Goal: Information Seeking & Learning: Learn about a topic

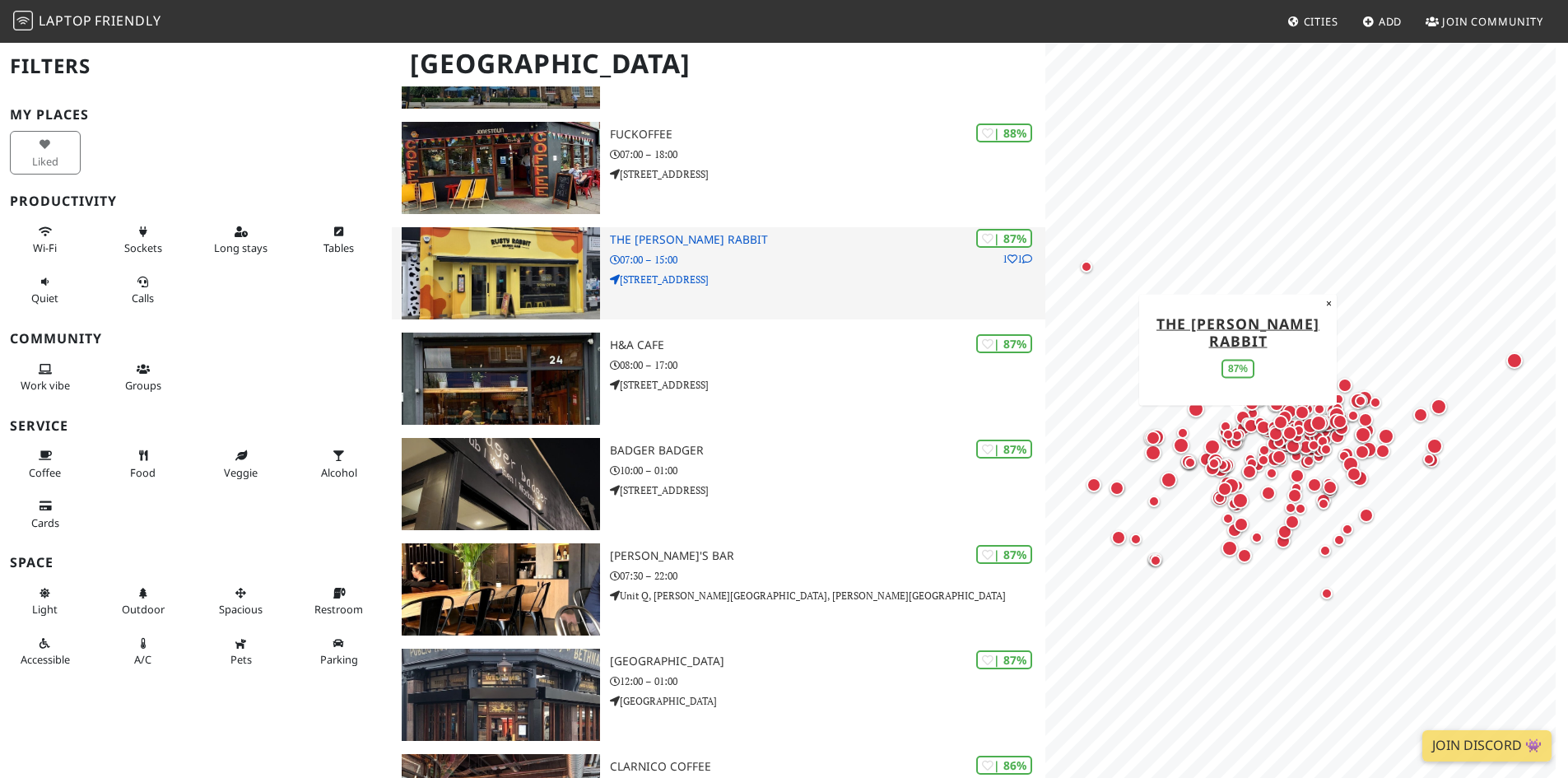
scroll to position [1997, 0]
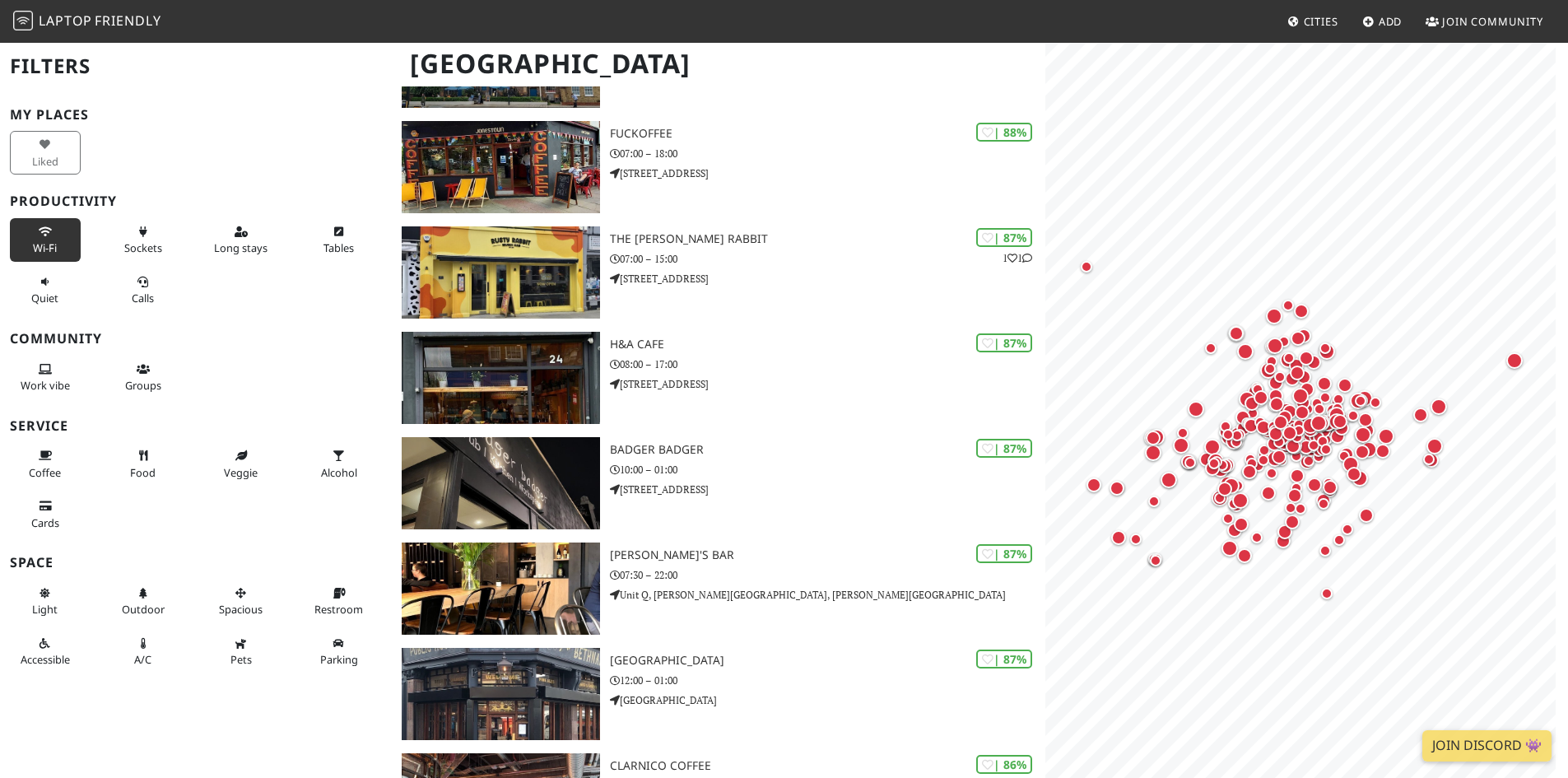
click at [52, 238] on button "Wi-Fi" at bounding box center [45, 239] width 71 height 43
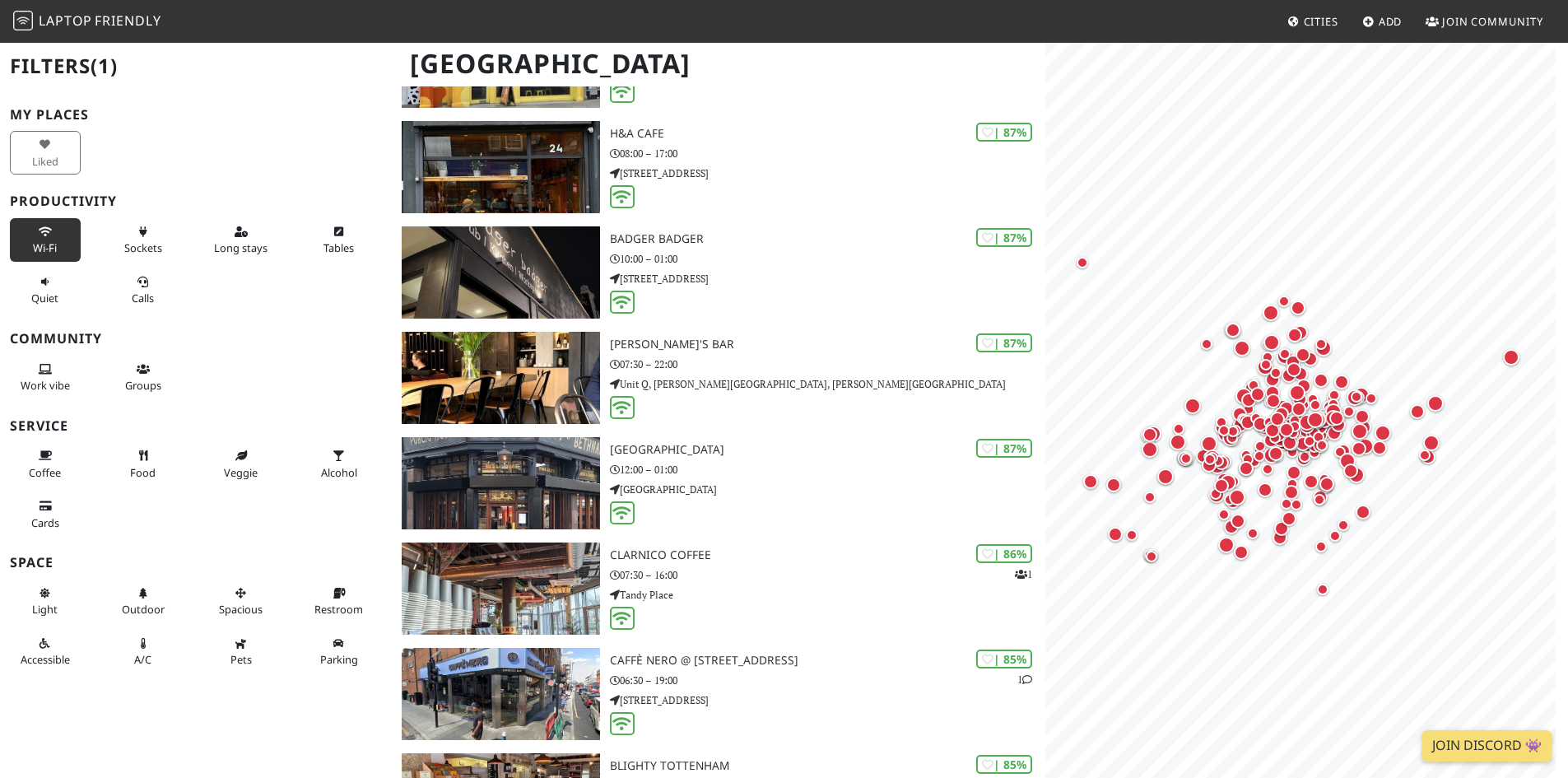
click at [98, 253] on div "Sockets" at bounding box center [147, 240] width 98 height 51
click at [135, 250] on span "Sockets" at bounding box center [143, 247] width 38 height 15
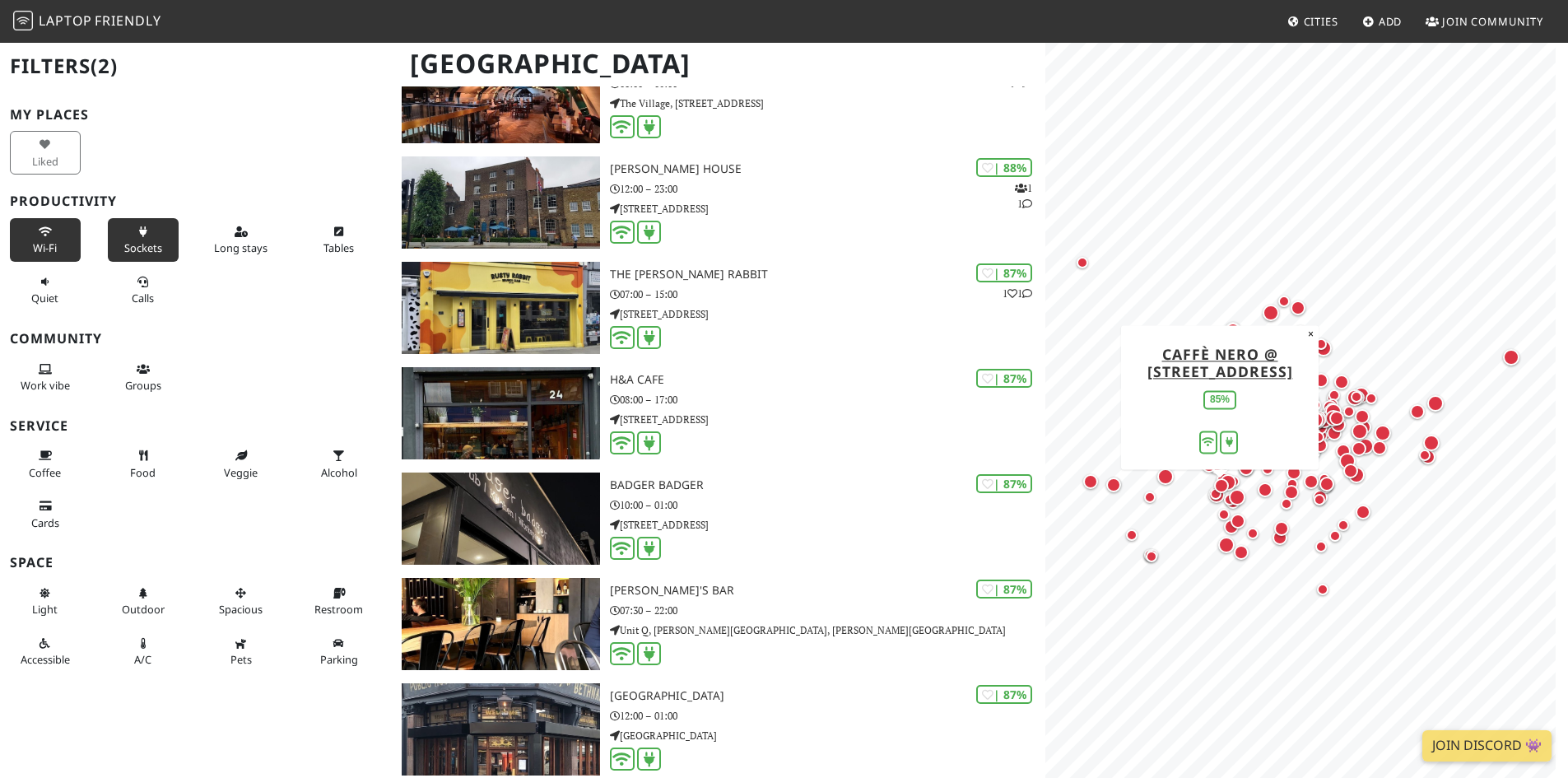
scroll to position [1751, 0]
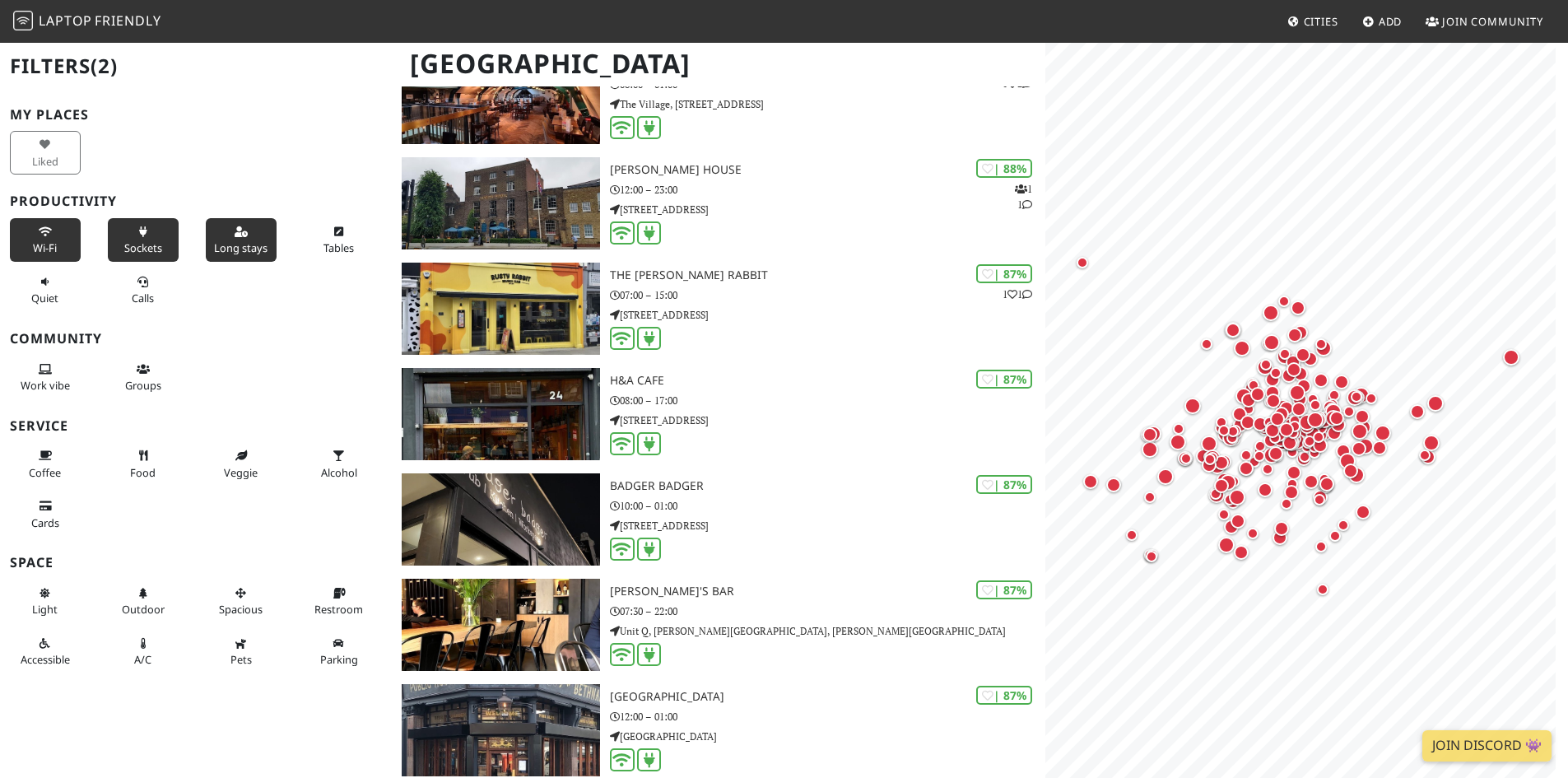
click at [260, 239] on button "Long stays" at bounding box center [241, 239] width 71 height 43
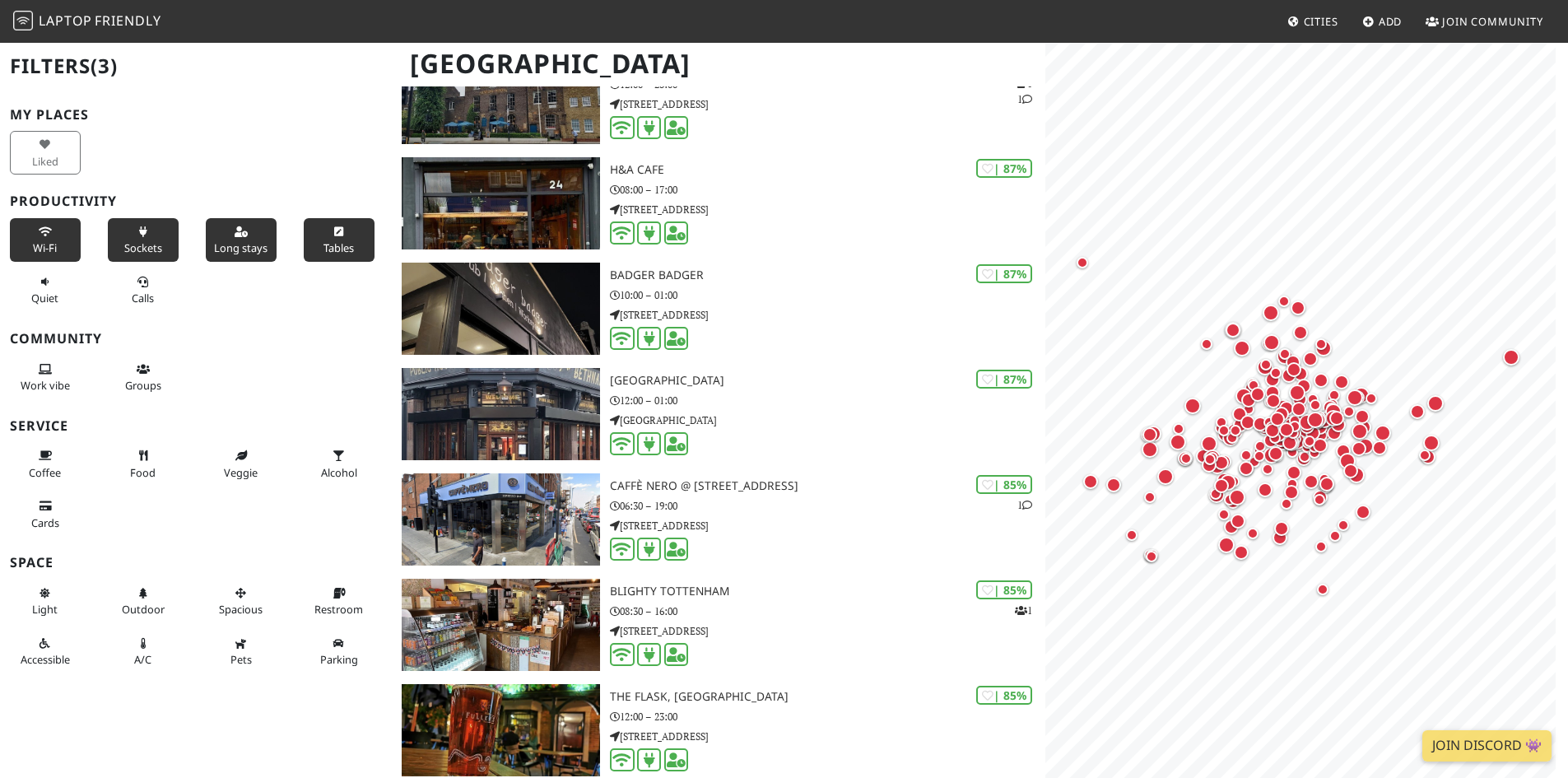
click at [344, 240] on button "Tables" at bounding box center [339, 239] width 71 height 43
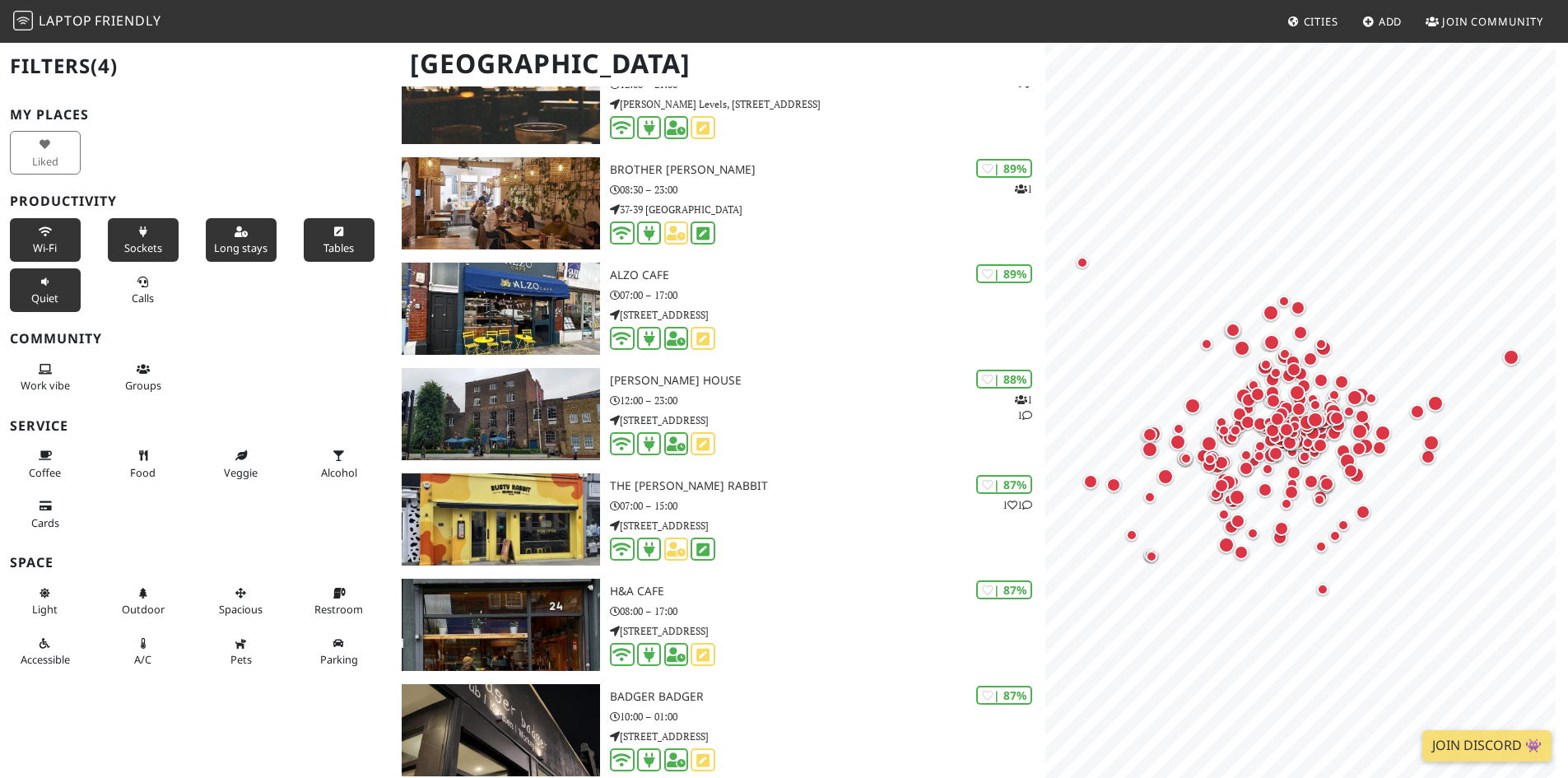
click at [31, 292] on span "Quiet" at bounding box center [44, 298] width 27 height 15
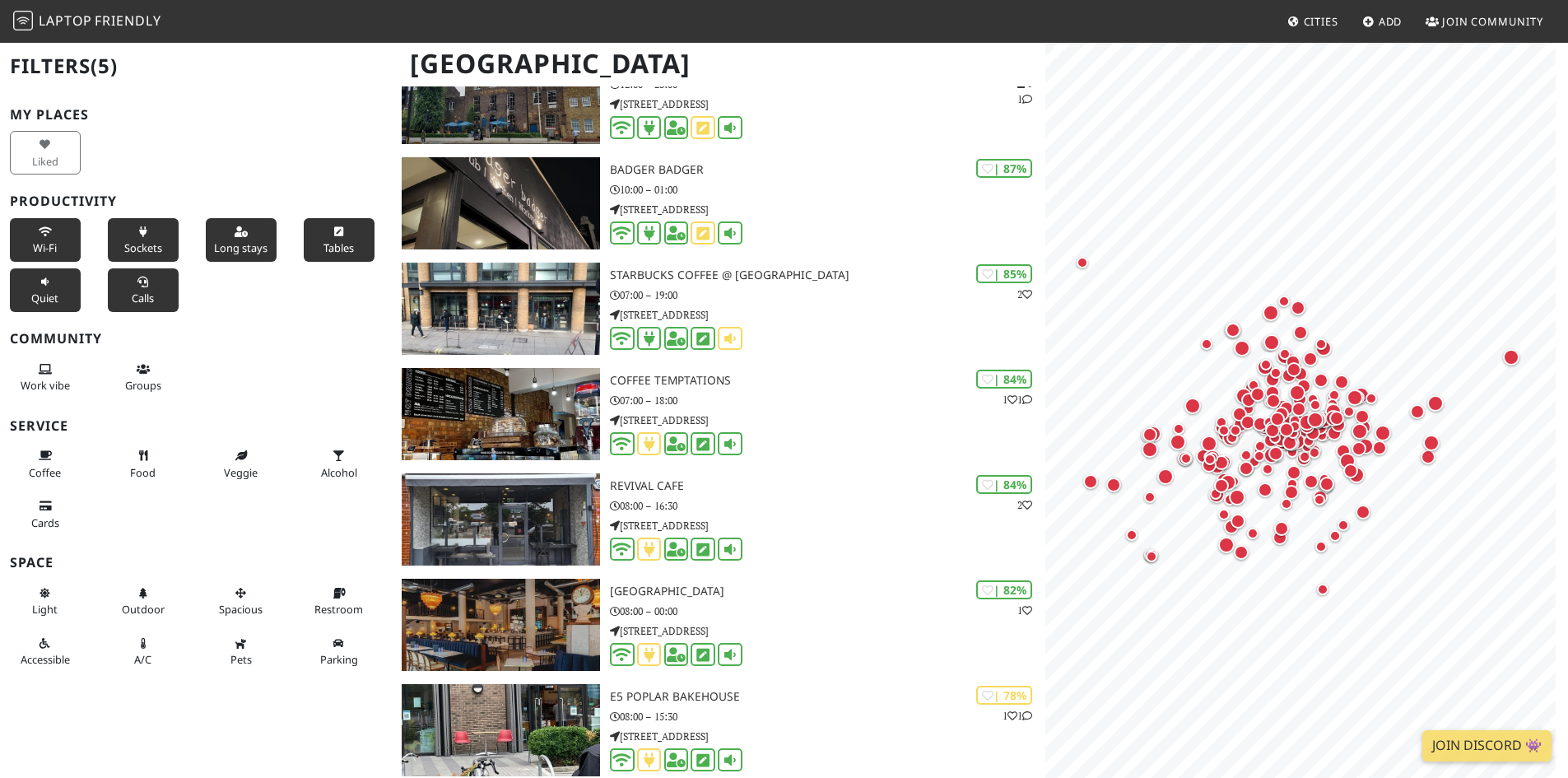
click at [132, 298] on span "Calls" at bounding box center [143, 298] width 22 height 15
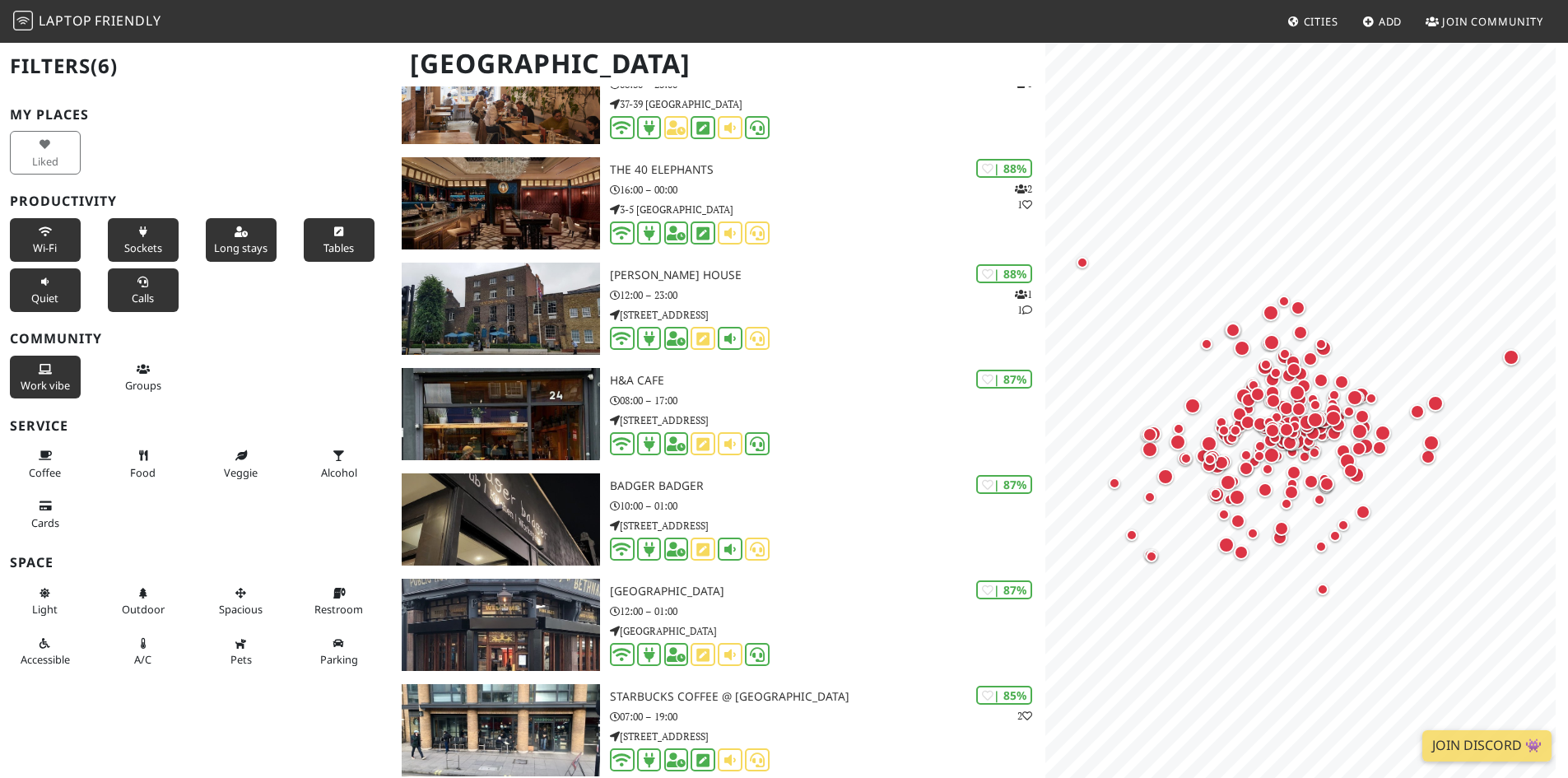
click at [50, 392] on span "Work vibe" at bounding box center [45, 385] width 50 height 15
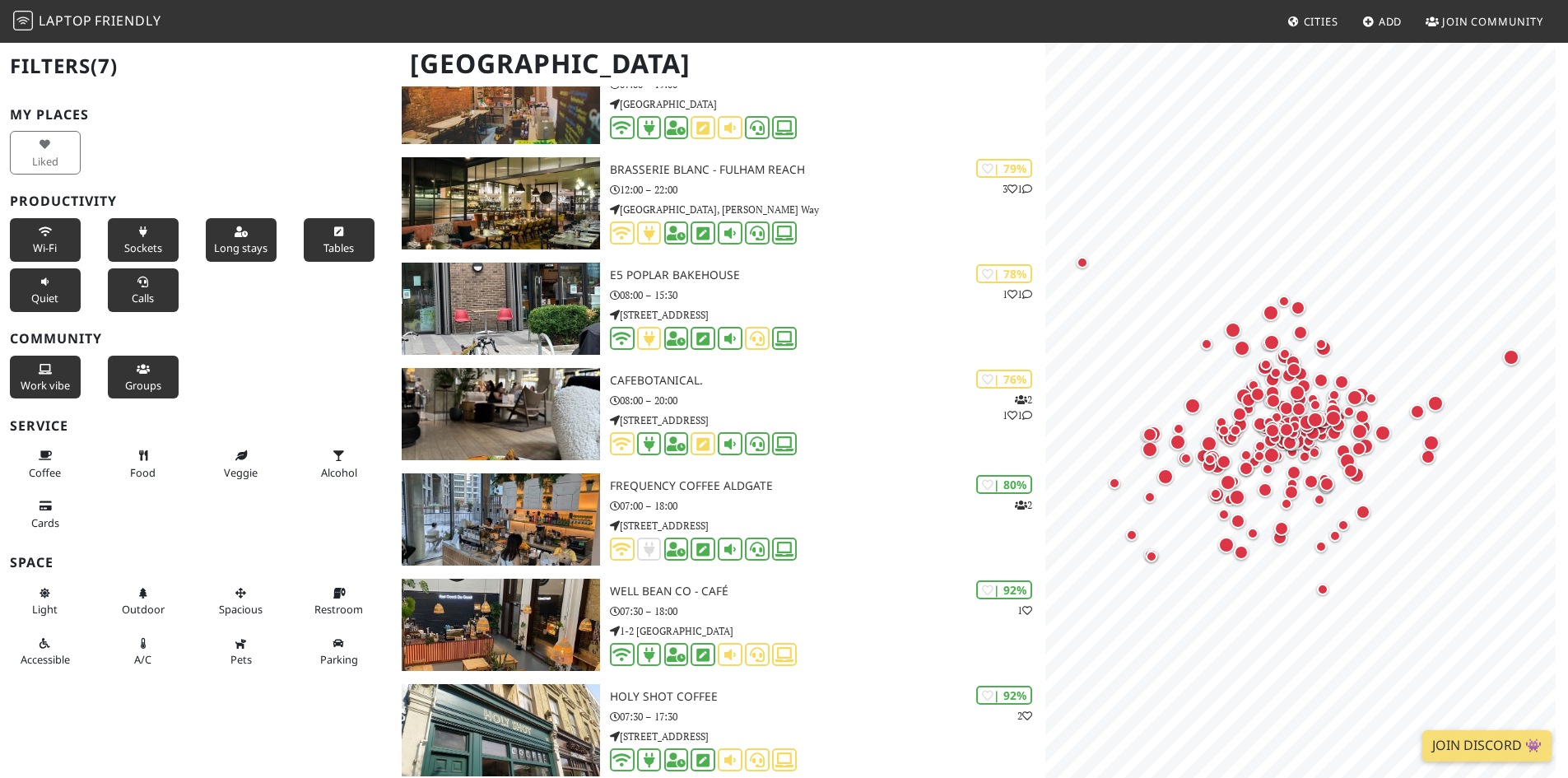
click at [154, 387] on span "Groups" at bounding box center [143, 385] width 36 height 15
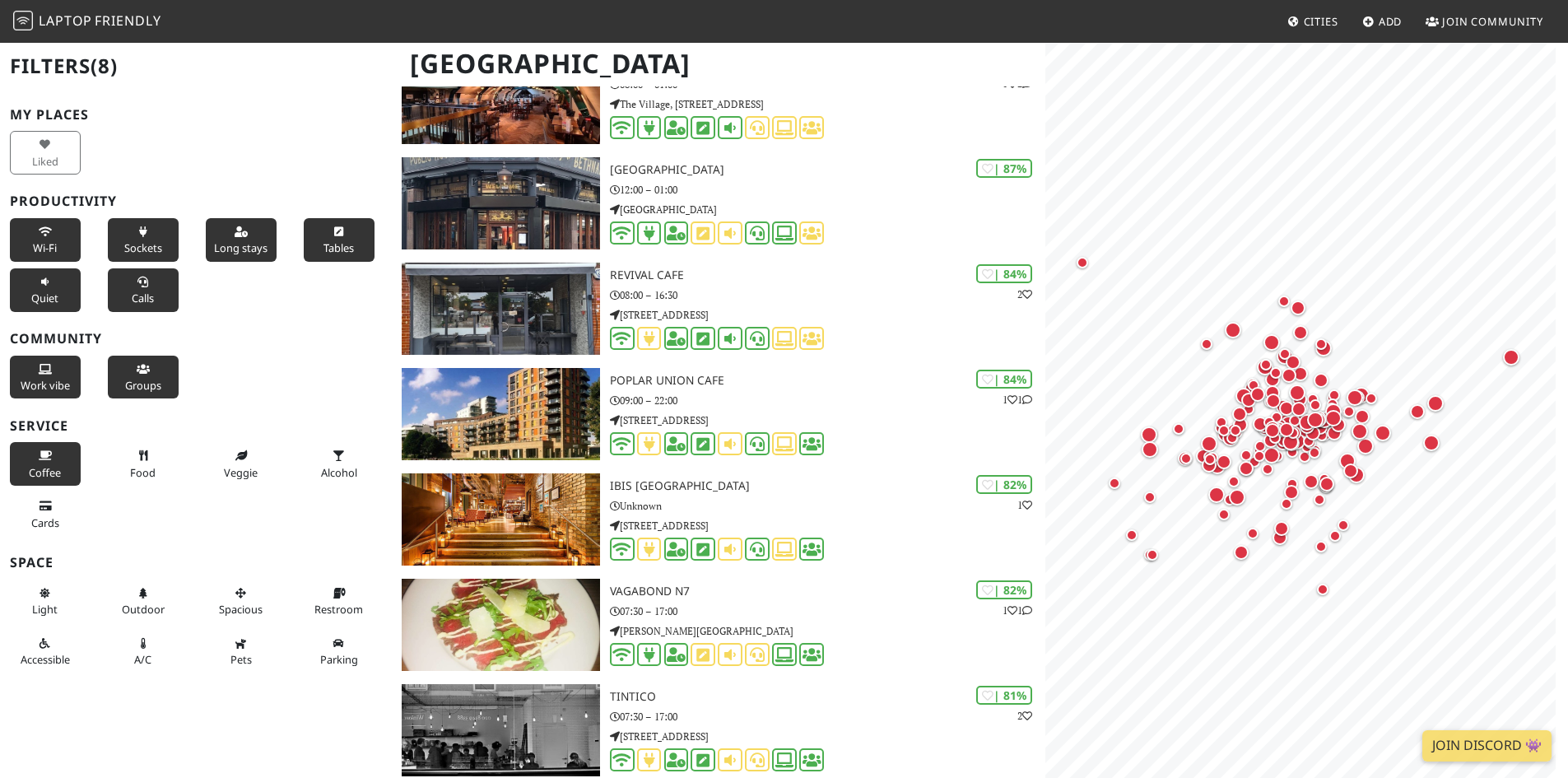
click at [36, 475] on span "Coffee" at bounding box center [45, 472] width 32 height 15
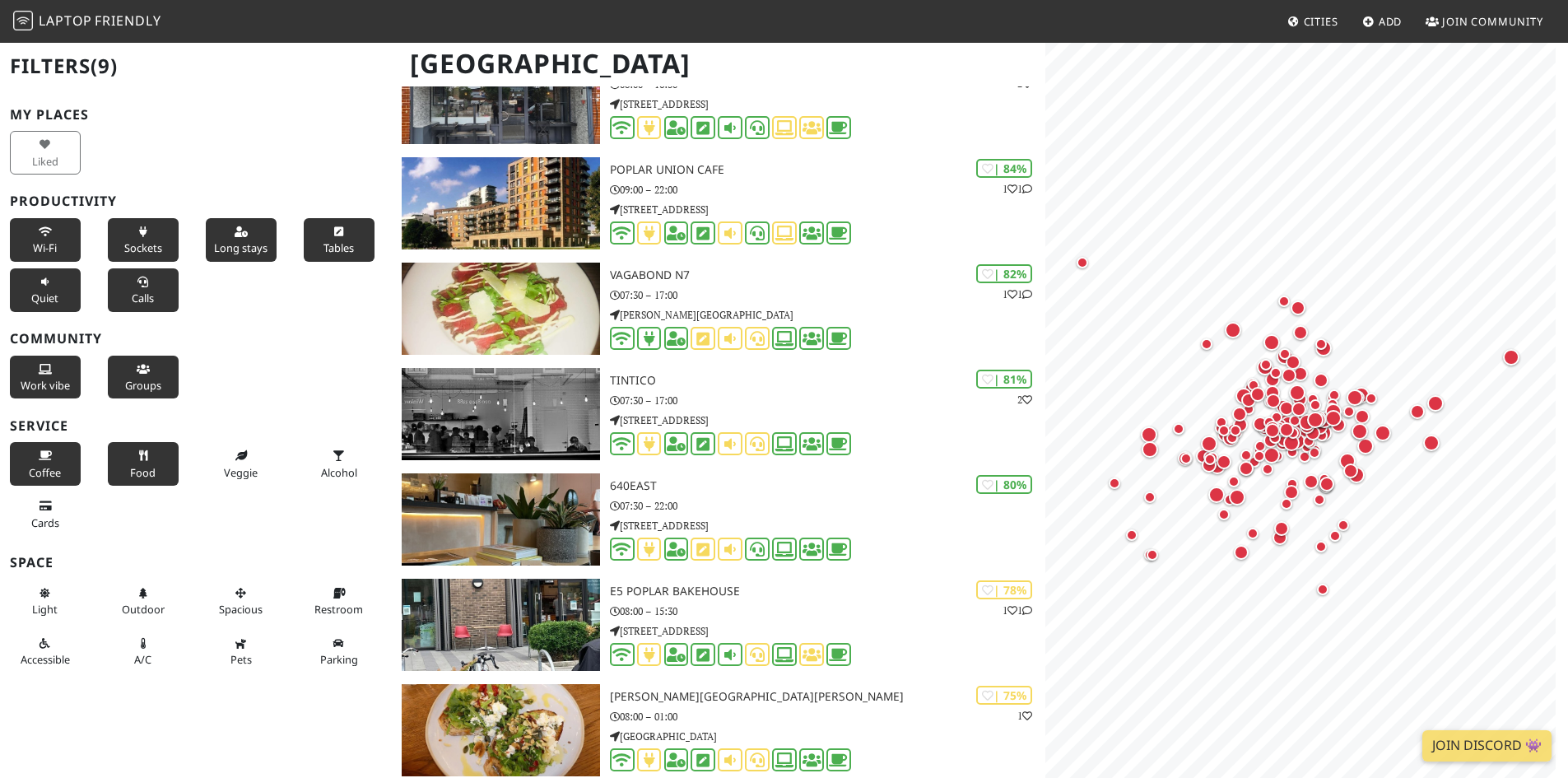
click at [134, 465] on span "Food" at bounding box center [143, 472] width 26 height 15
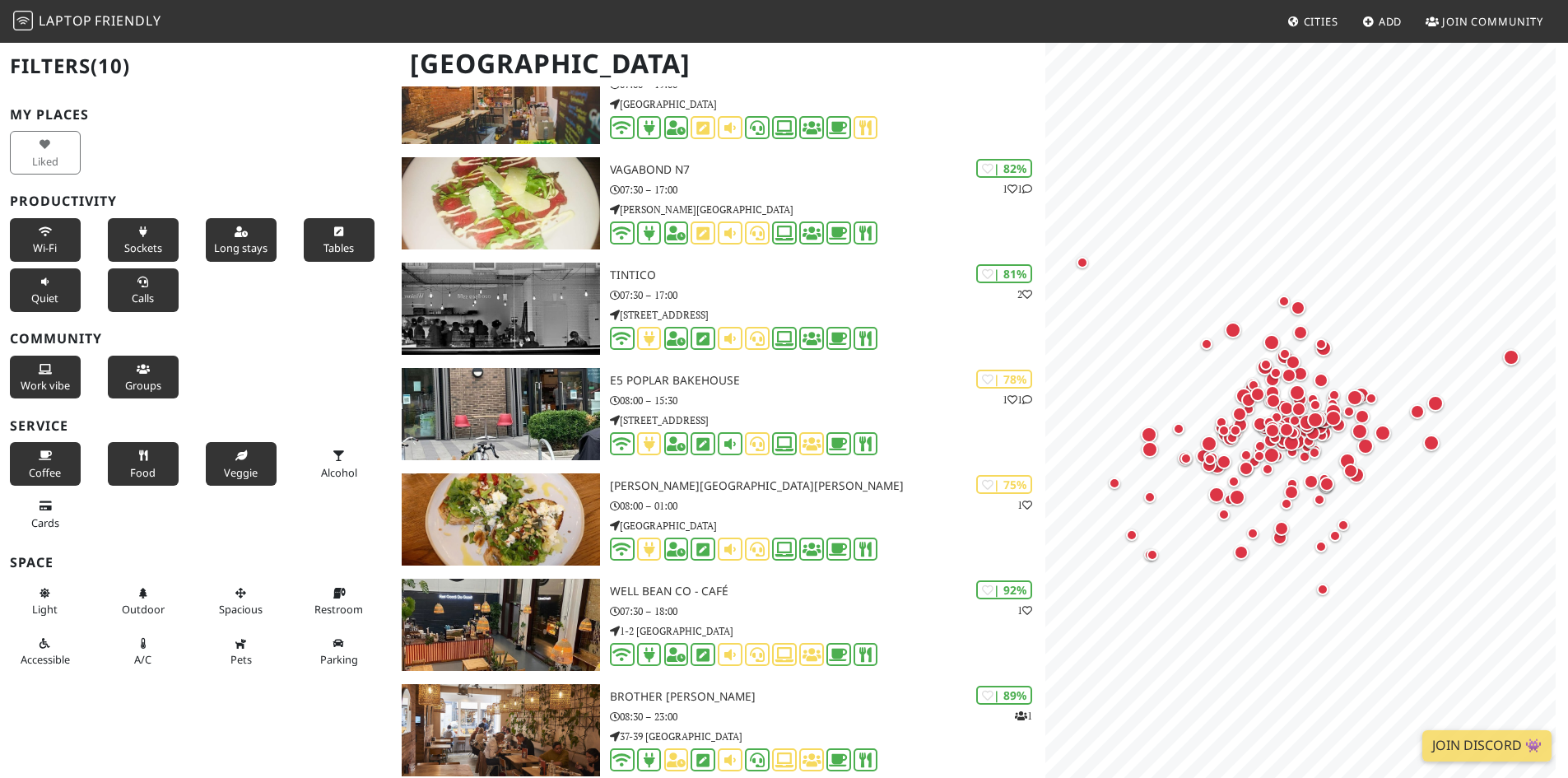
click at [229, 469] on span "Veggie" at bounding box center [241, 472] width 34 height 15
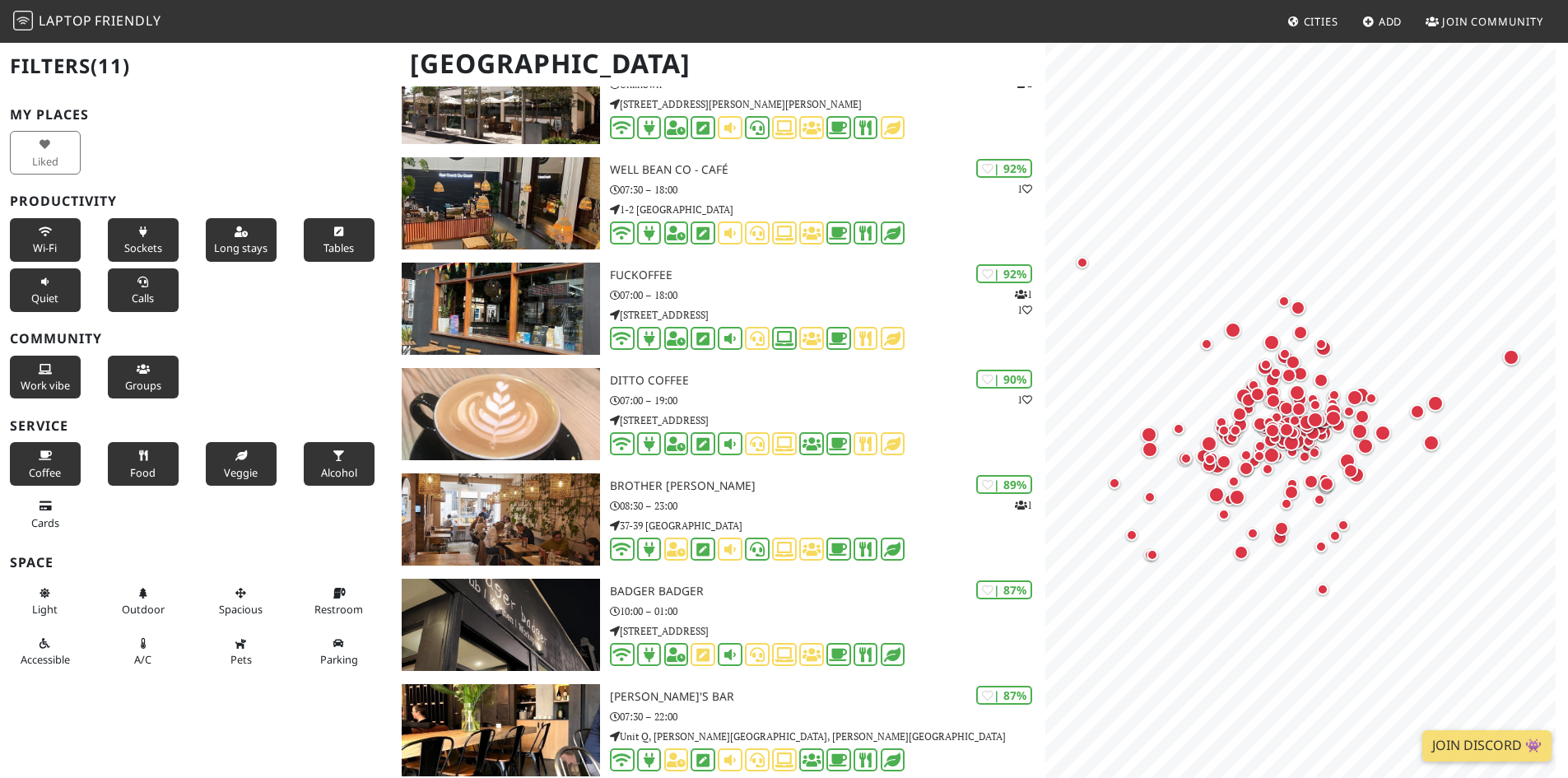
click at [329, 471] on span "Alcohol" at bounding box center [338, 472] width 36 height 15
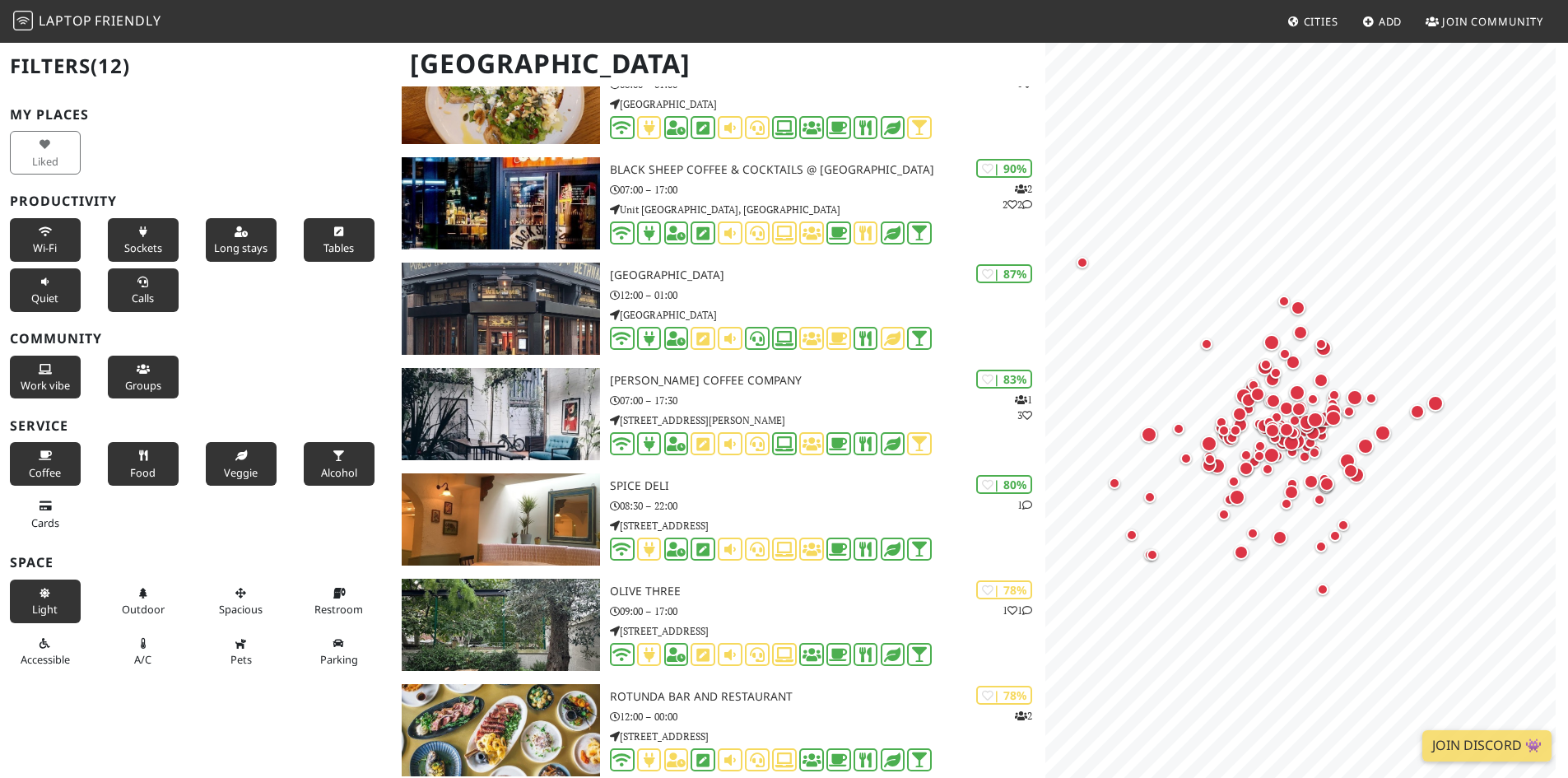
click at [44, 518] on span "Cards" at bounding box center [45, 523] width 28 height 15
click at [39, 593] on icon at bounding box center [45, 594] width 13 height 11
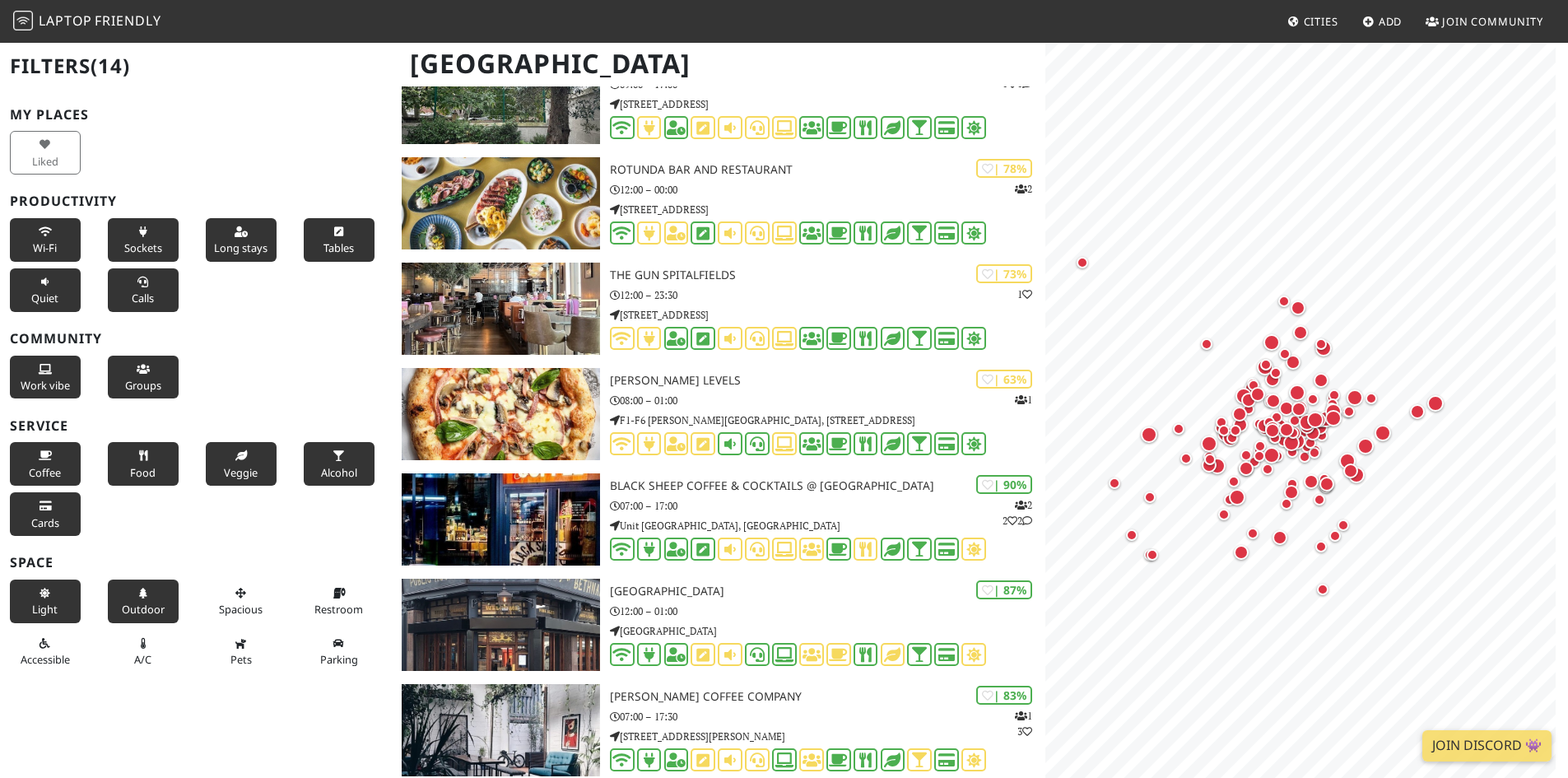
click at [146, 595] on button "Outdoor" at bounding box center [144, 601] width 71 height 43
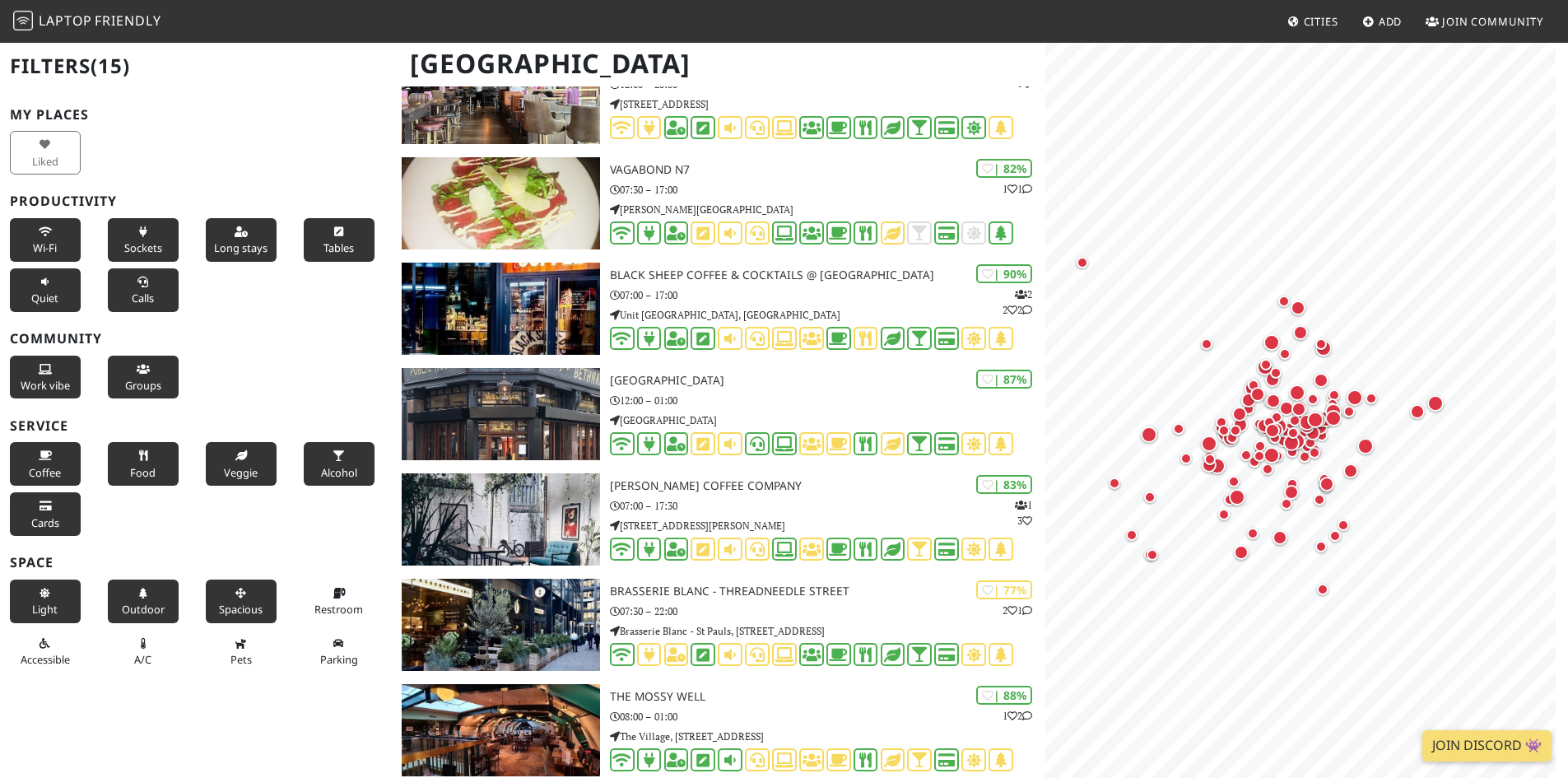
click at [238, 599] on button "Spacious" at bounding box center [241, 601] width 71 height 43
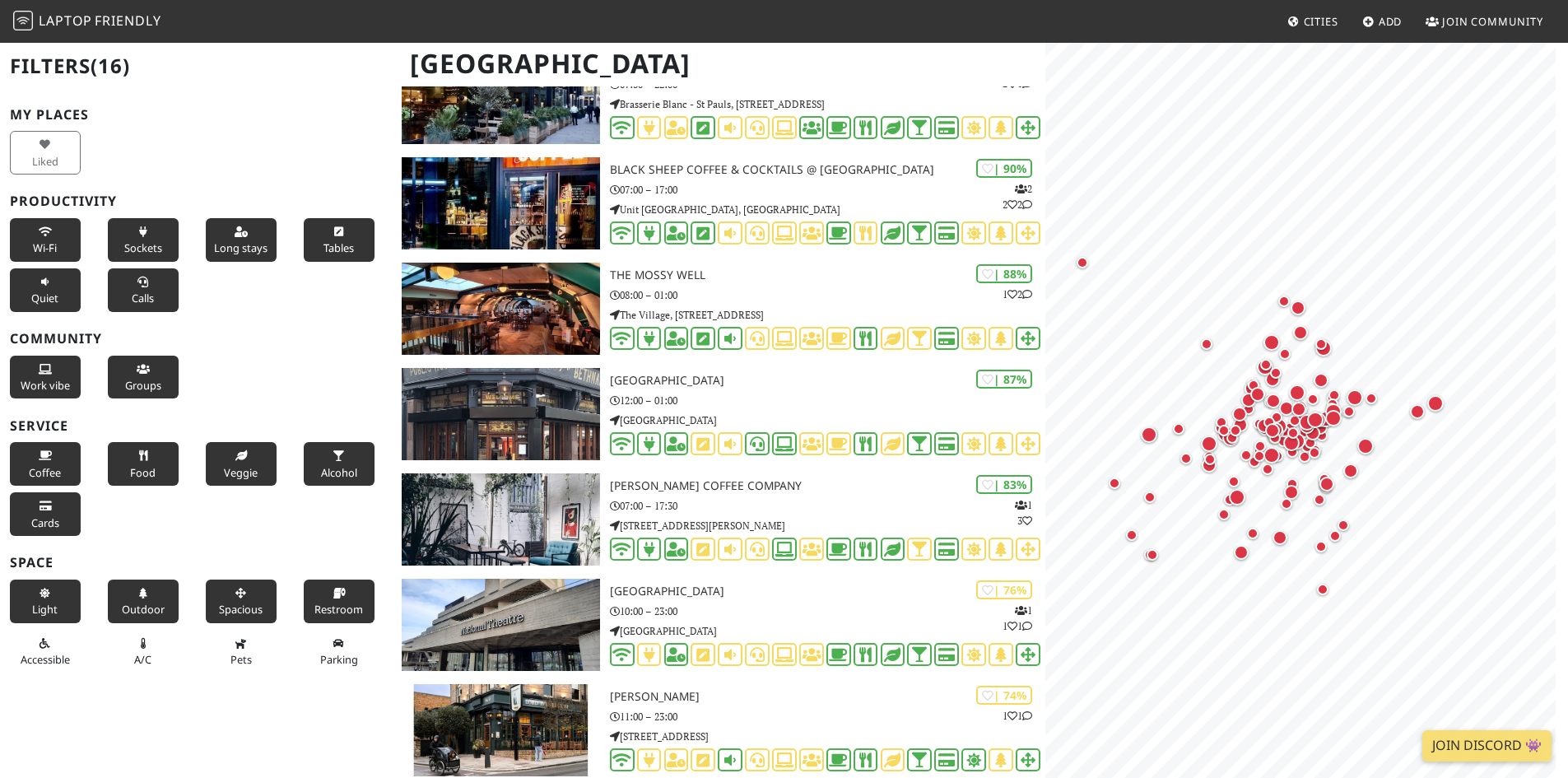
click at [331, 603] on span "Restroom" at bounding box center [338, 609] width 49 height 15
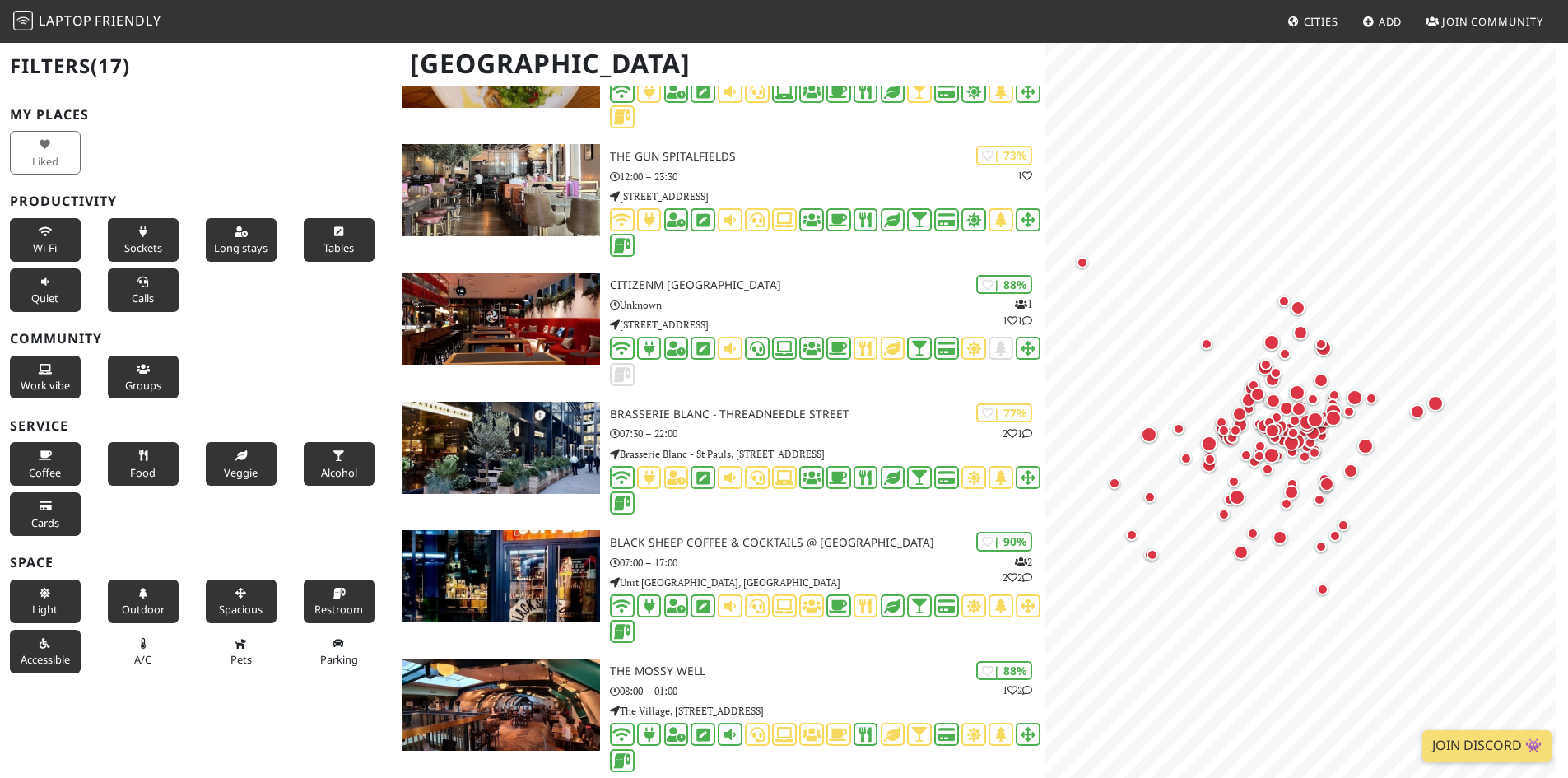
click at [39, 655] on span "Accessible" at bounding box center [45, 659] width 50 height 15
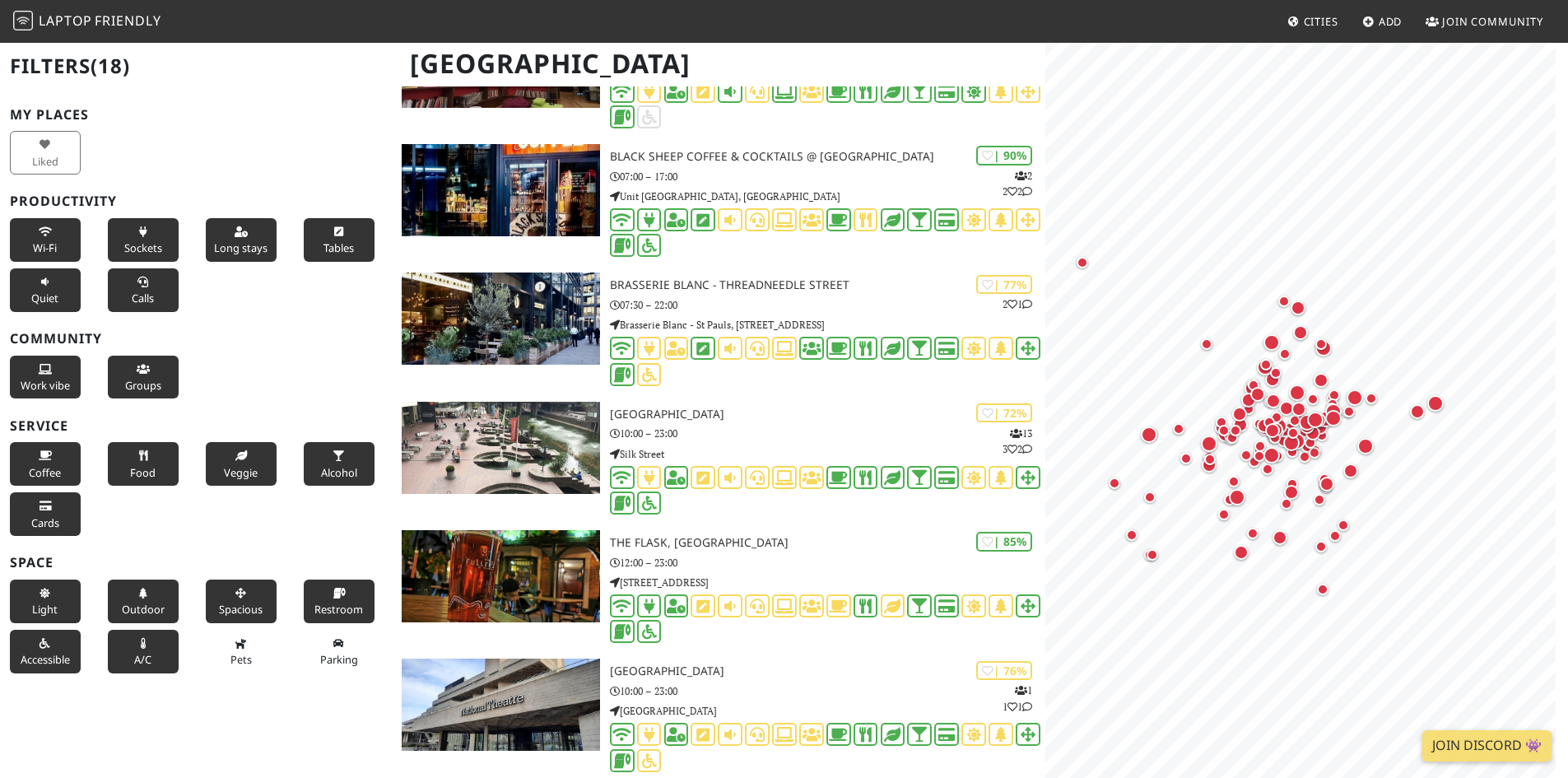
click at [159, 644] on button "A/C" at bounding box center [144, 651] width 71 height 43
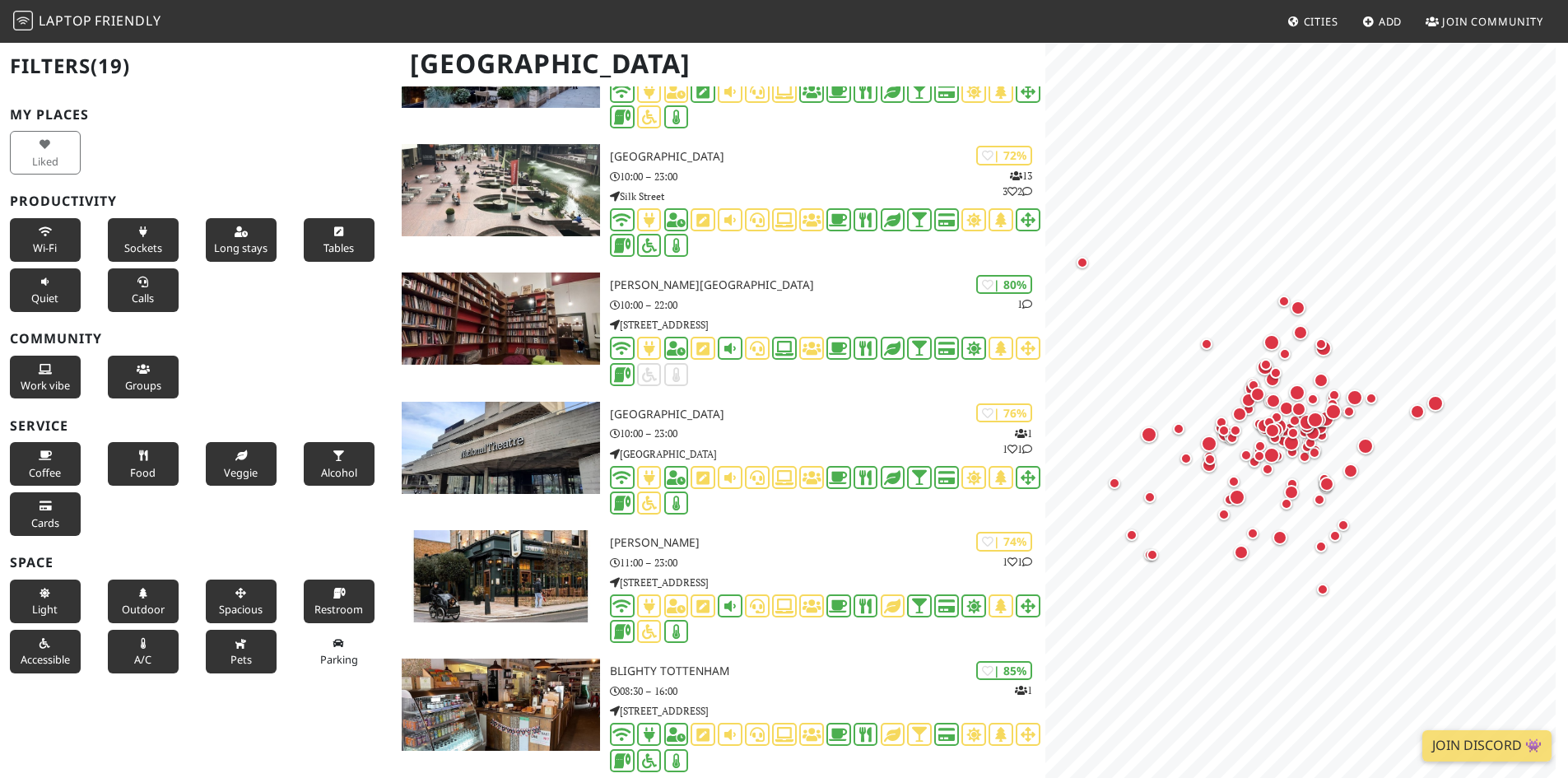
click at [230, 657] on span "Pets" at bounding box center [241, 659] width 21 height 15
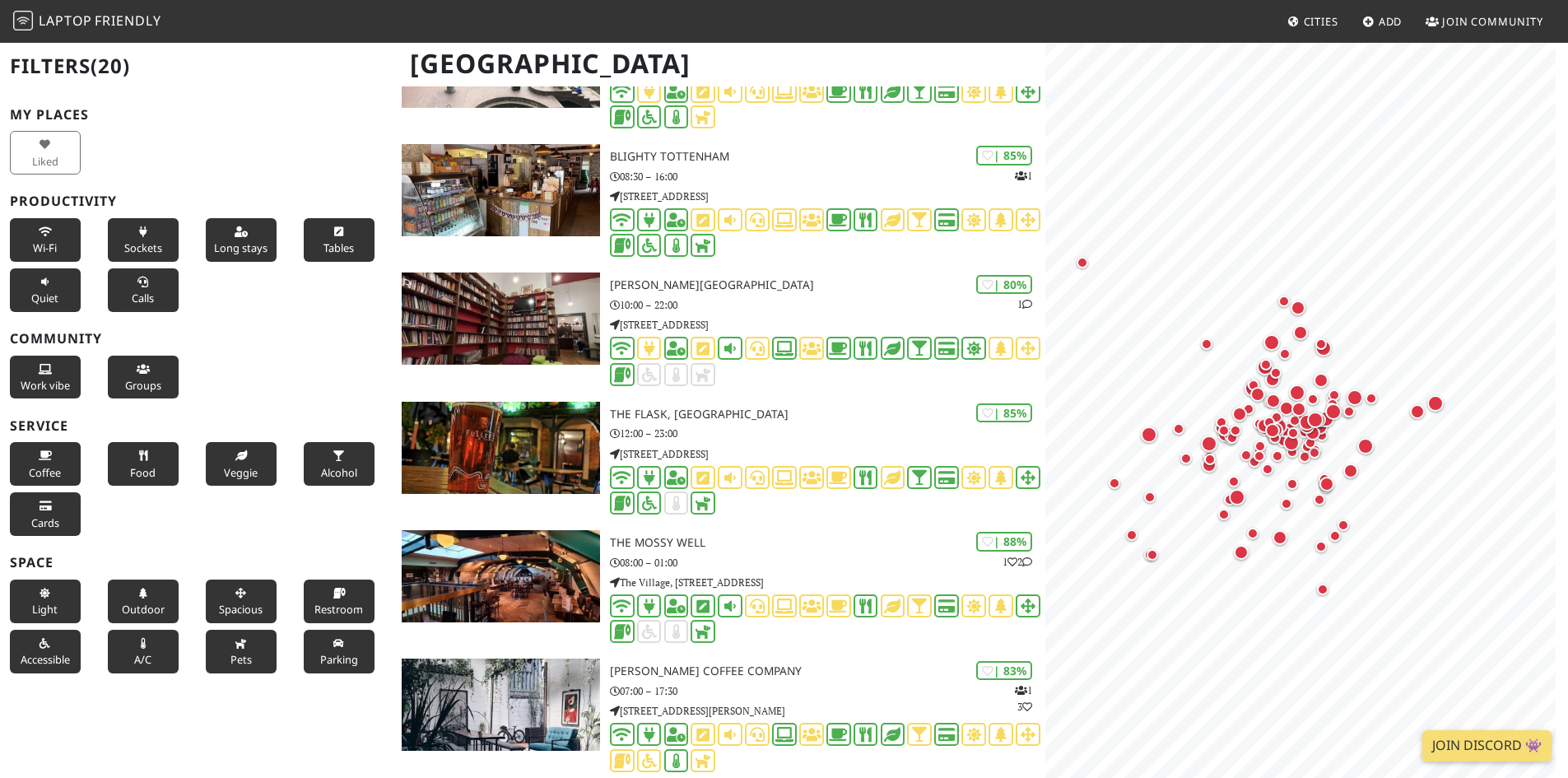
click at [313, 651] on button "Parking" at bounding box center [339, 651] width 71 height 43
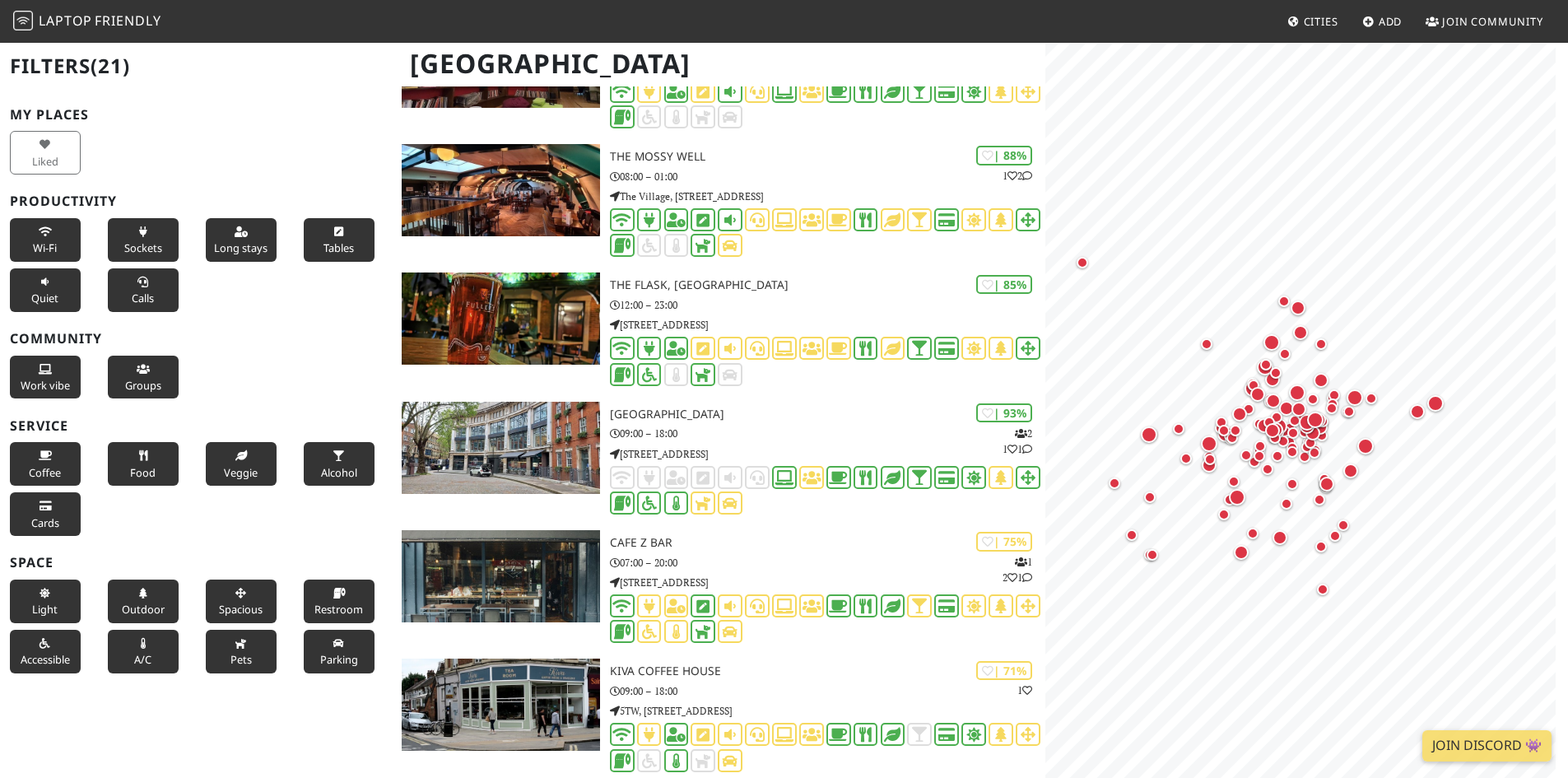
click at [31, 159] on div "Liked" at bounding box center [49, 152] width 98 height 51
click at [64, 176] on div "Liked" at bounding box center [49, 152] width 98 height 51
click at [64, 168] on div "Liked" at bounding box center [49, 152] width 98 height 51
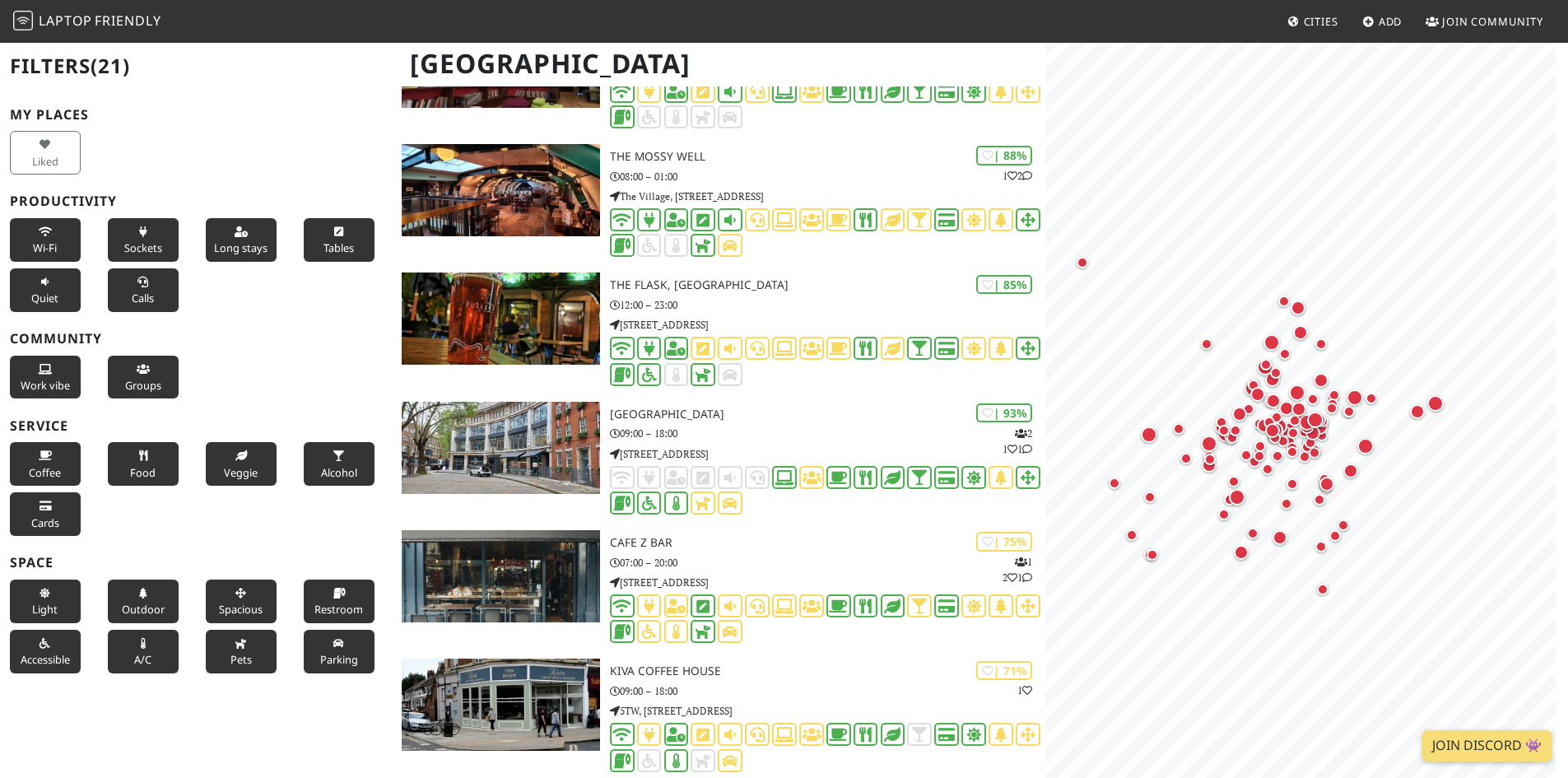
click at [67, 167] on div "Liked" at bounding box center [49, 152] width 98 height 51
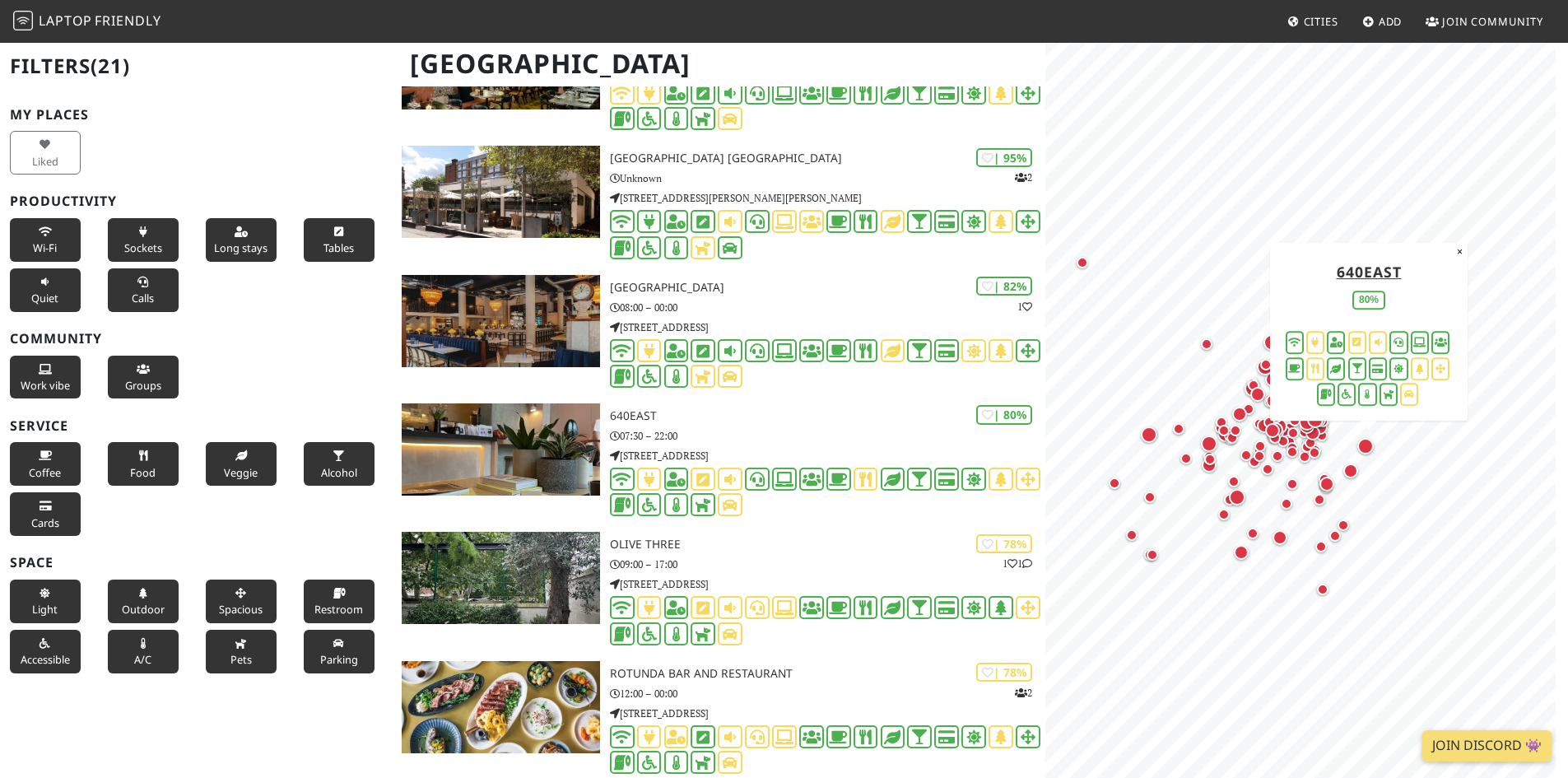
scroll to position [330, 0]
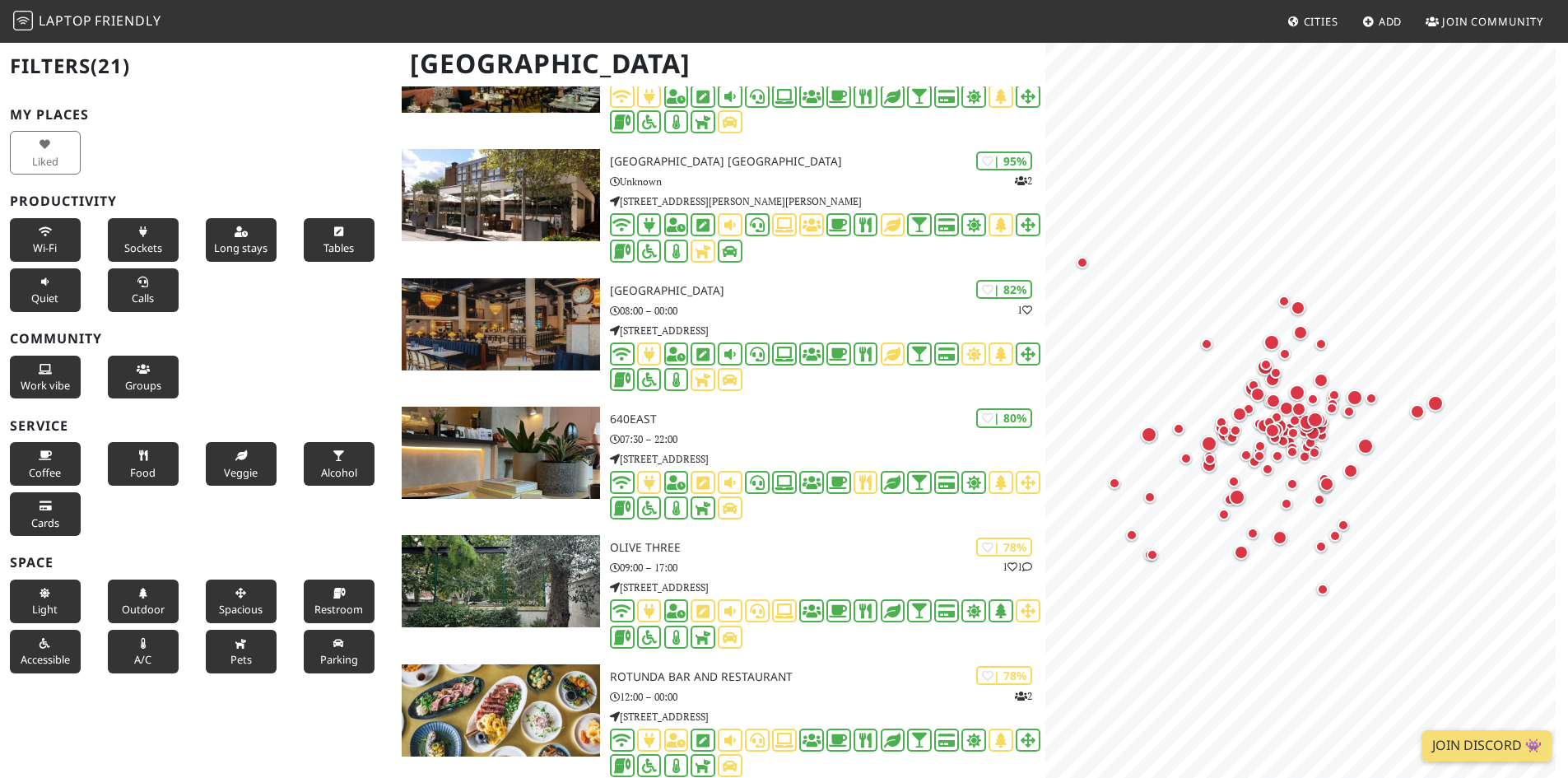
click at [58, 245] on button "Wi-Fi" at bounding box center [45, 239] width 71 height 43
click at [125, 242] on span "Sockets" at bounding box center [143, 247] width 38 height 15
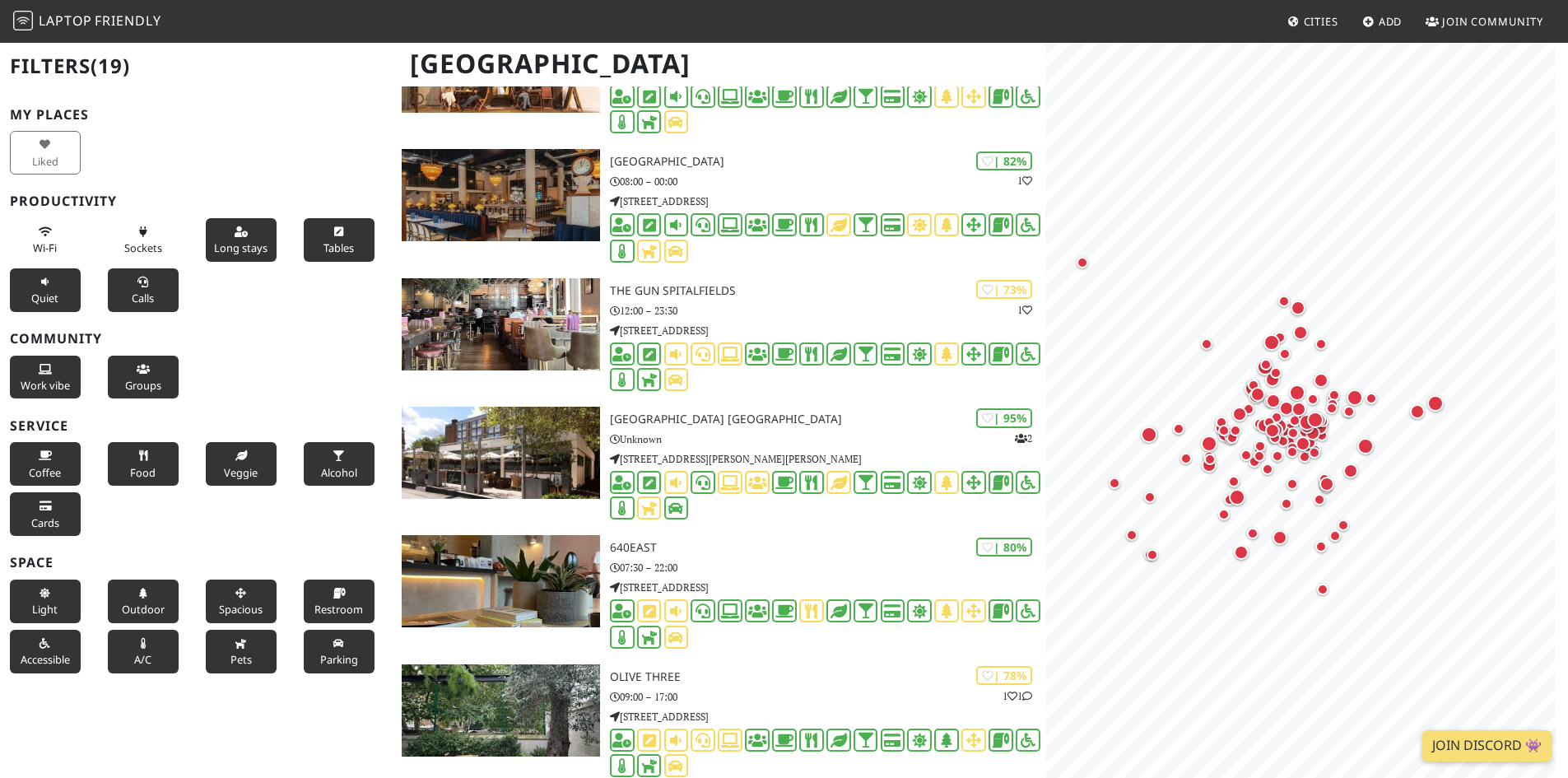
click at [268, 247] on div "Long stays" at bounding box center [245, 240] width 98 height 51
click at [220, 248] on span "Long stays" at bounding box center [241, 247] width 53 height 15
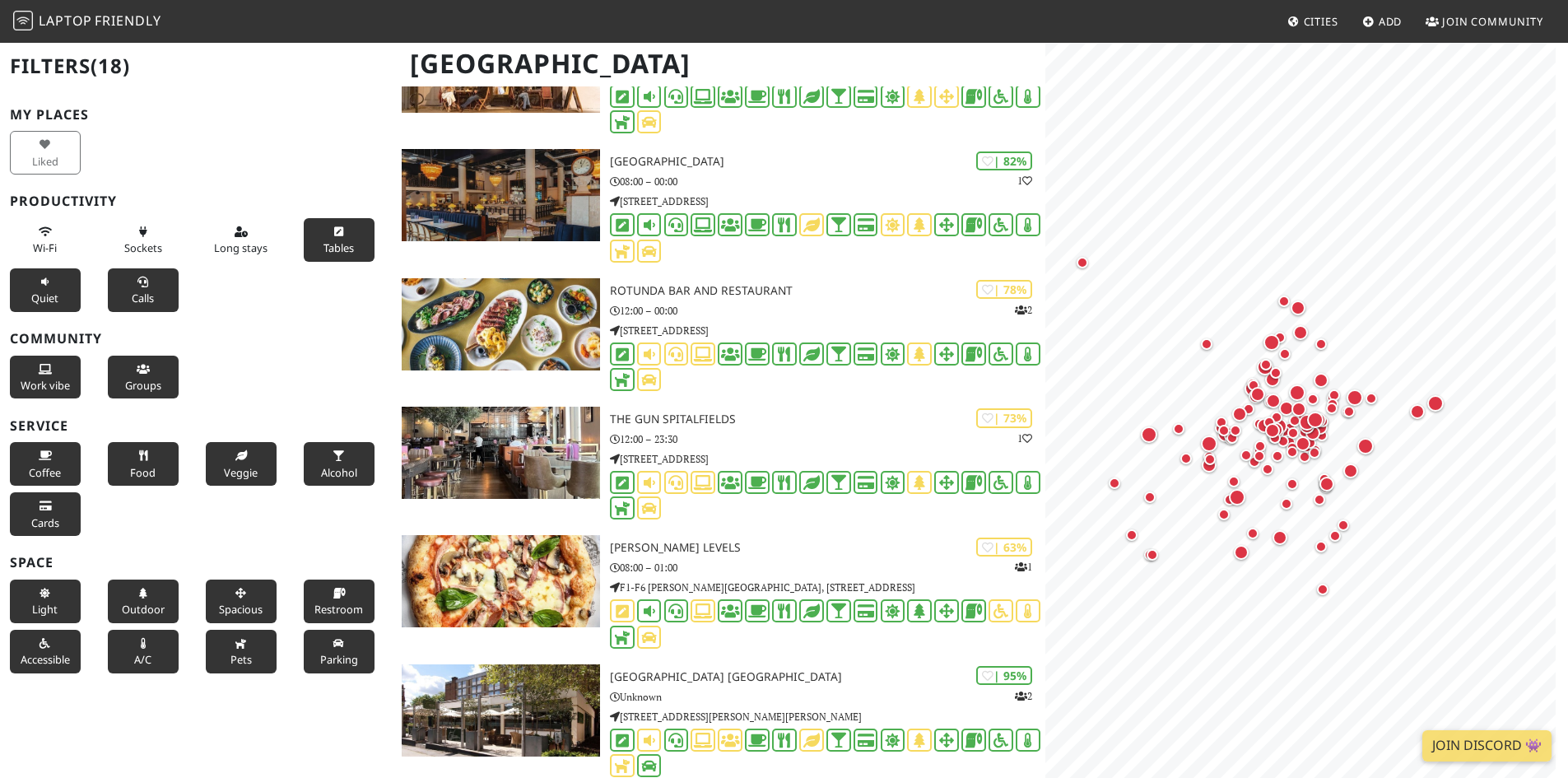
click at [309, 238] on button "Tables" at bounding box center [339, 239] width 71 height 43
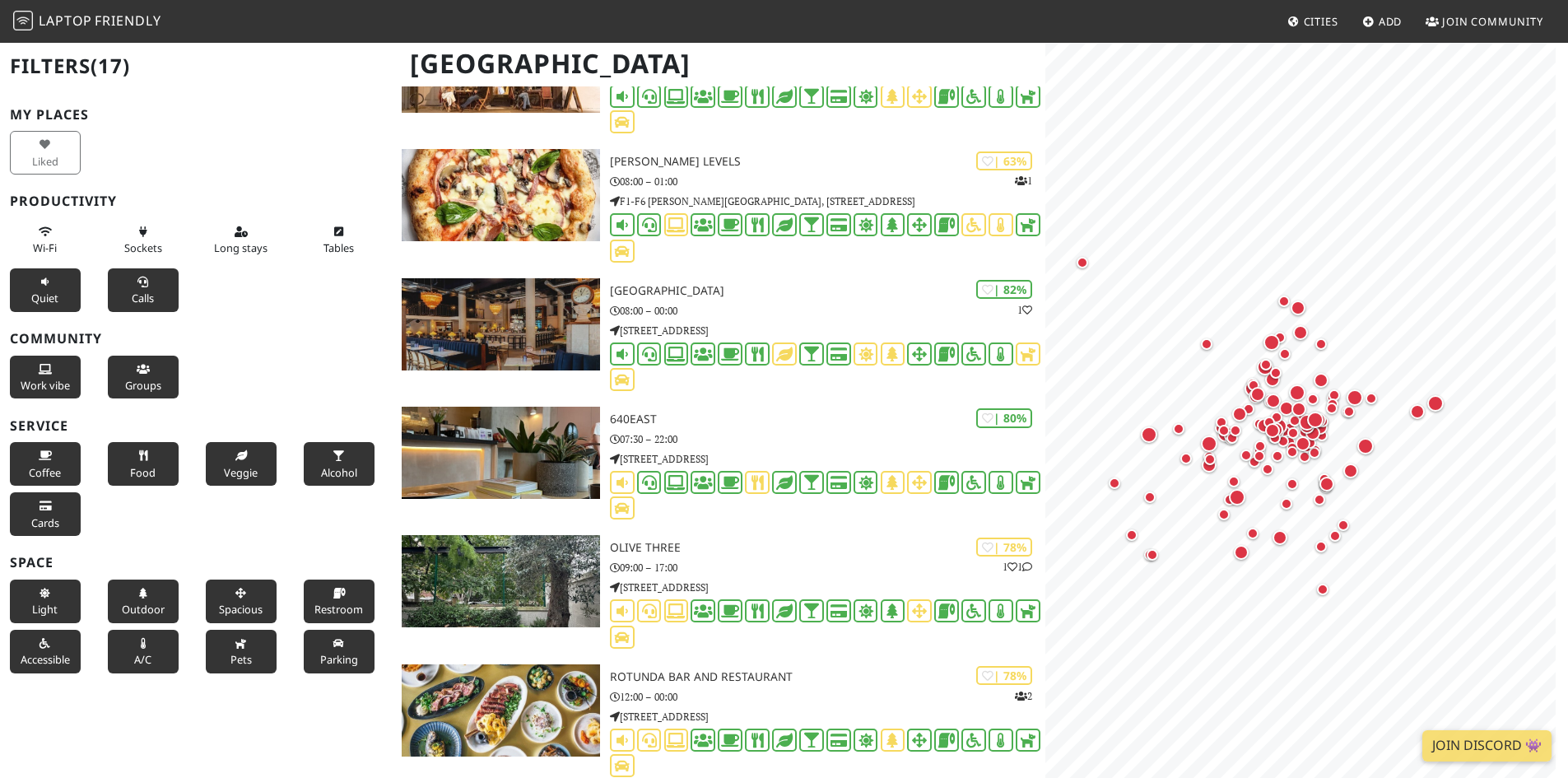
click at [64, 281] on button "Quiet" at bounding box center [45, 290] width 71 height 43
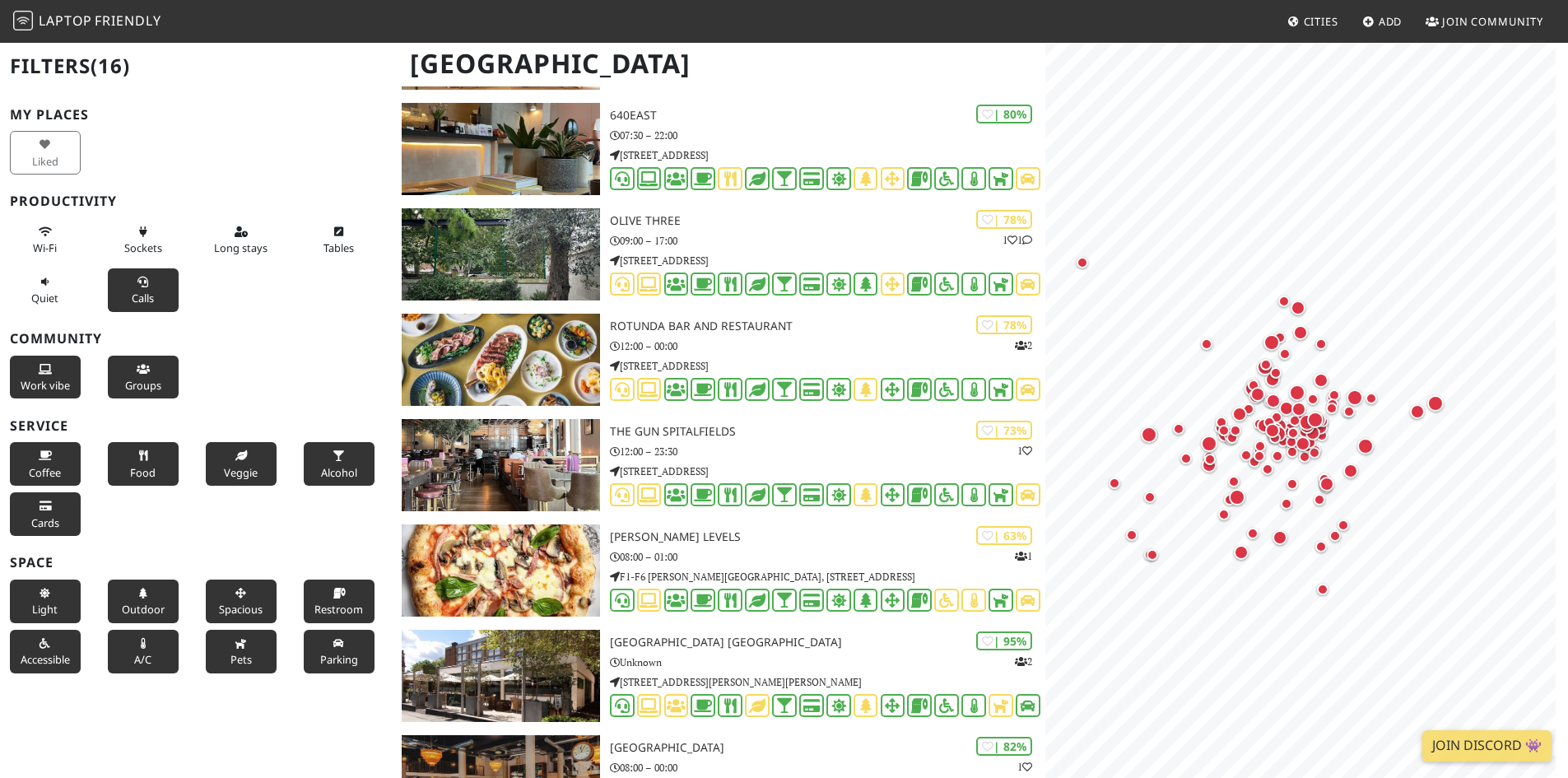
click at [146, 285] on button "Calls" at bounding box center [144, 290] width 71 height 43
click at [52, 365] on button "Work vibe" at bounding box center [45, 377] width 71 height 43
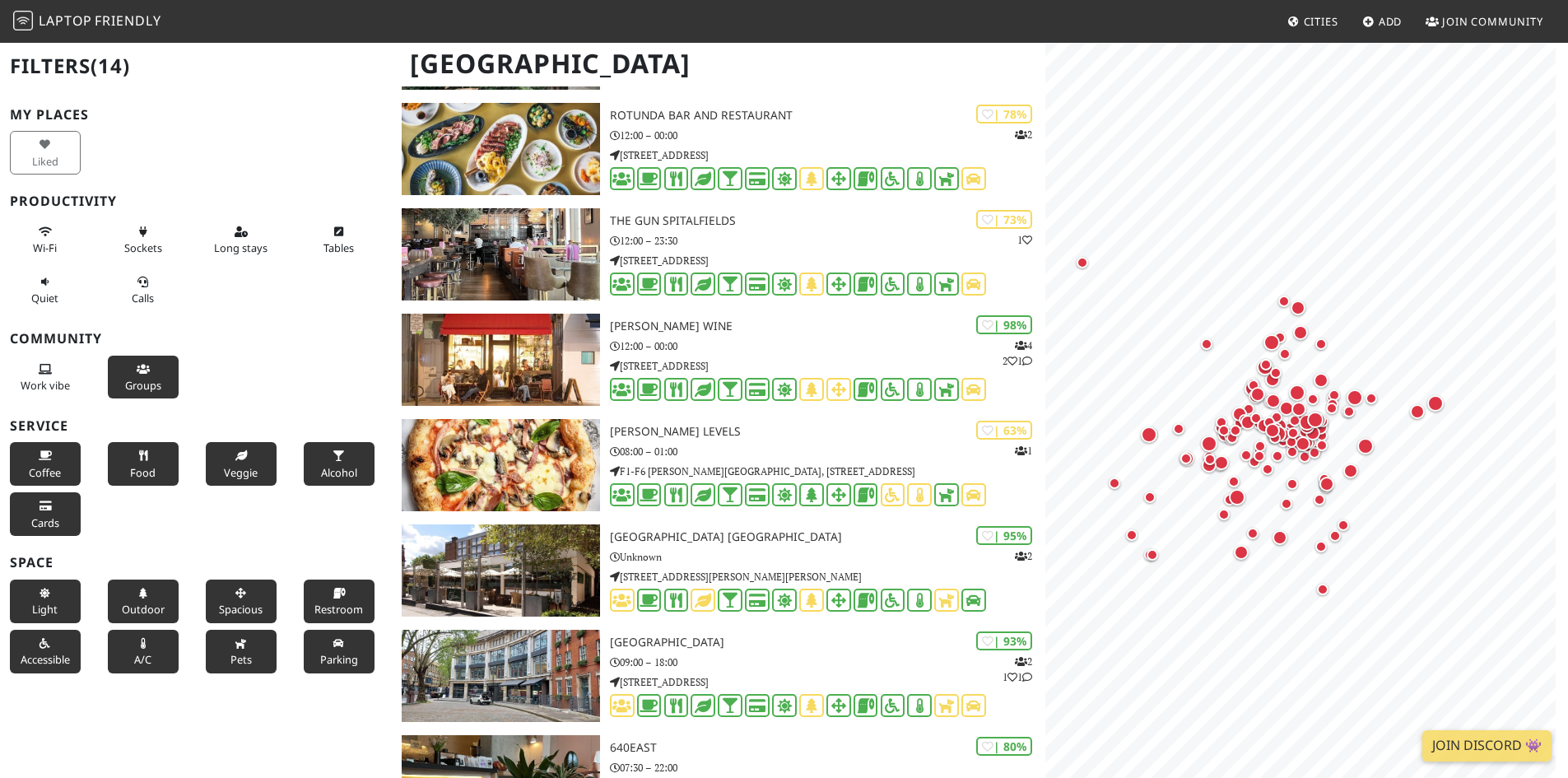
click at [117, 369] on button "Groups" at bounding box center [144, 377] width 71 height 43
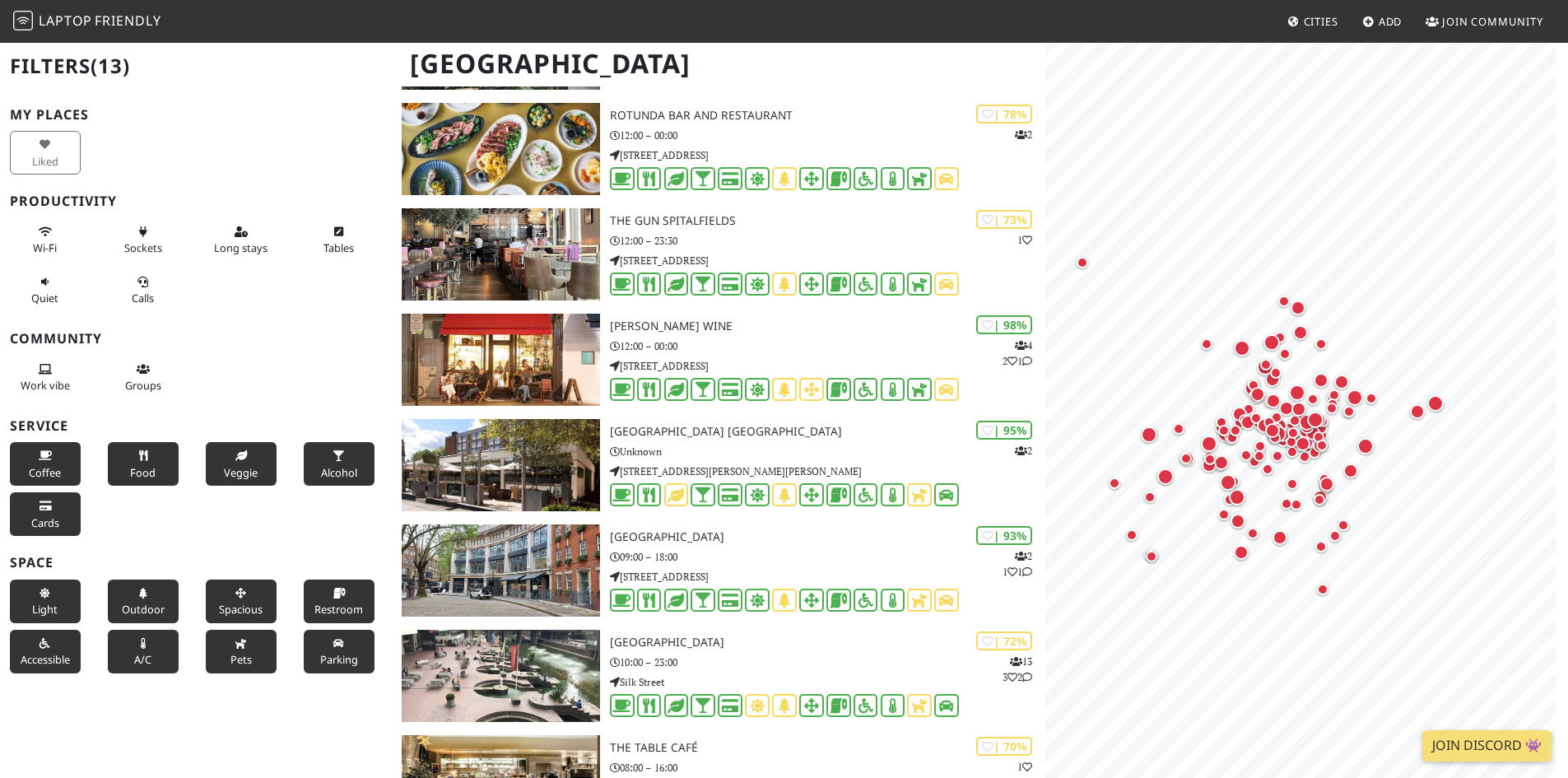
click at [42, 452] on icon at bounding box center [45, 456] width 13 height 11
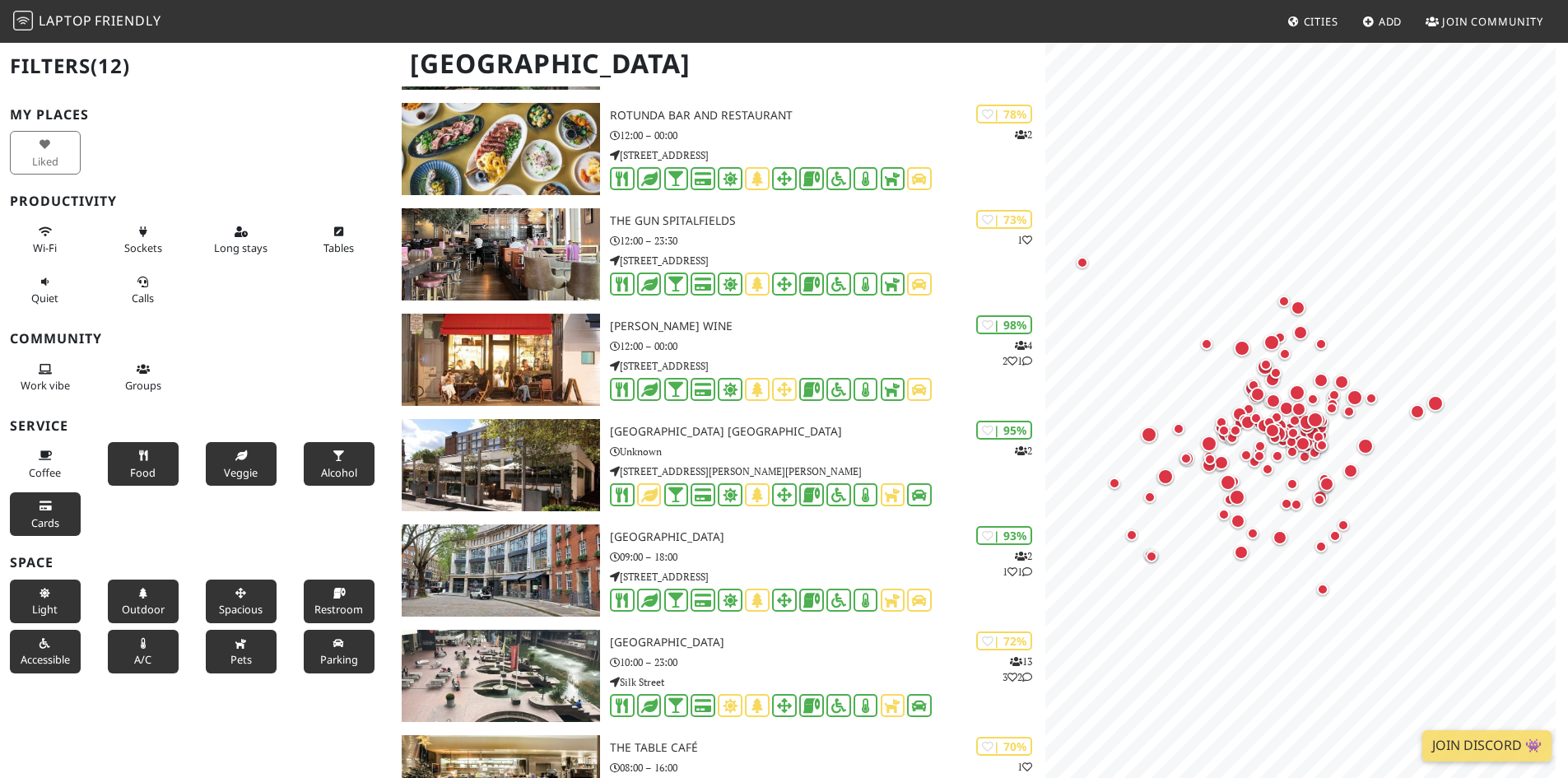
click at [129, 463] on button "Food" at bounding box center [144, 463] width 71 height 43
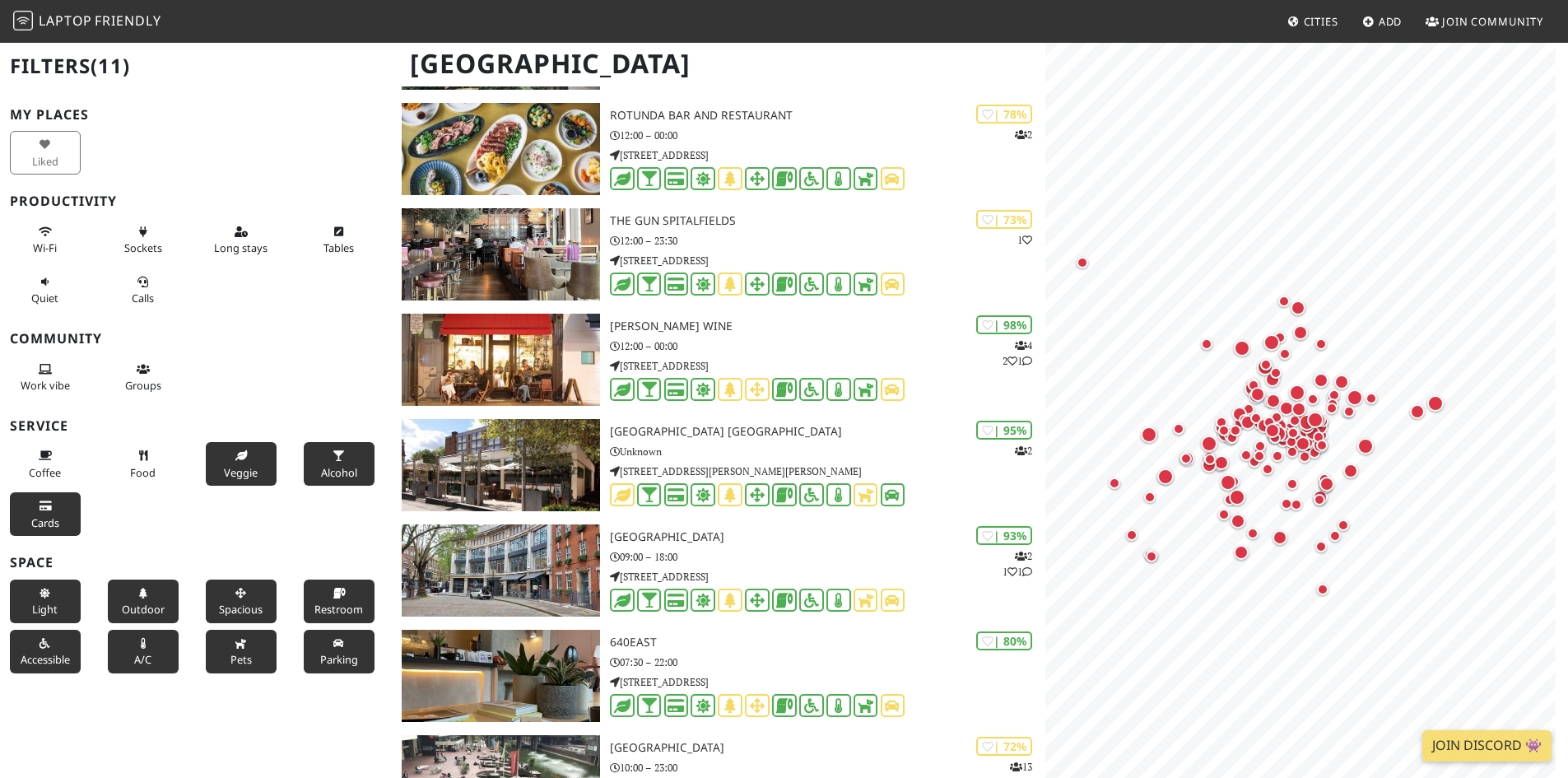
click at [224, 466] on span "Veggie" at bounding box center [241, 472] width 34 height 15
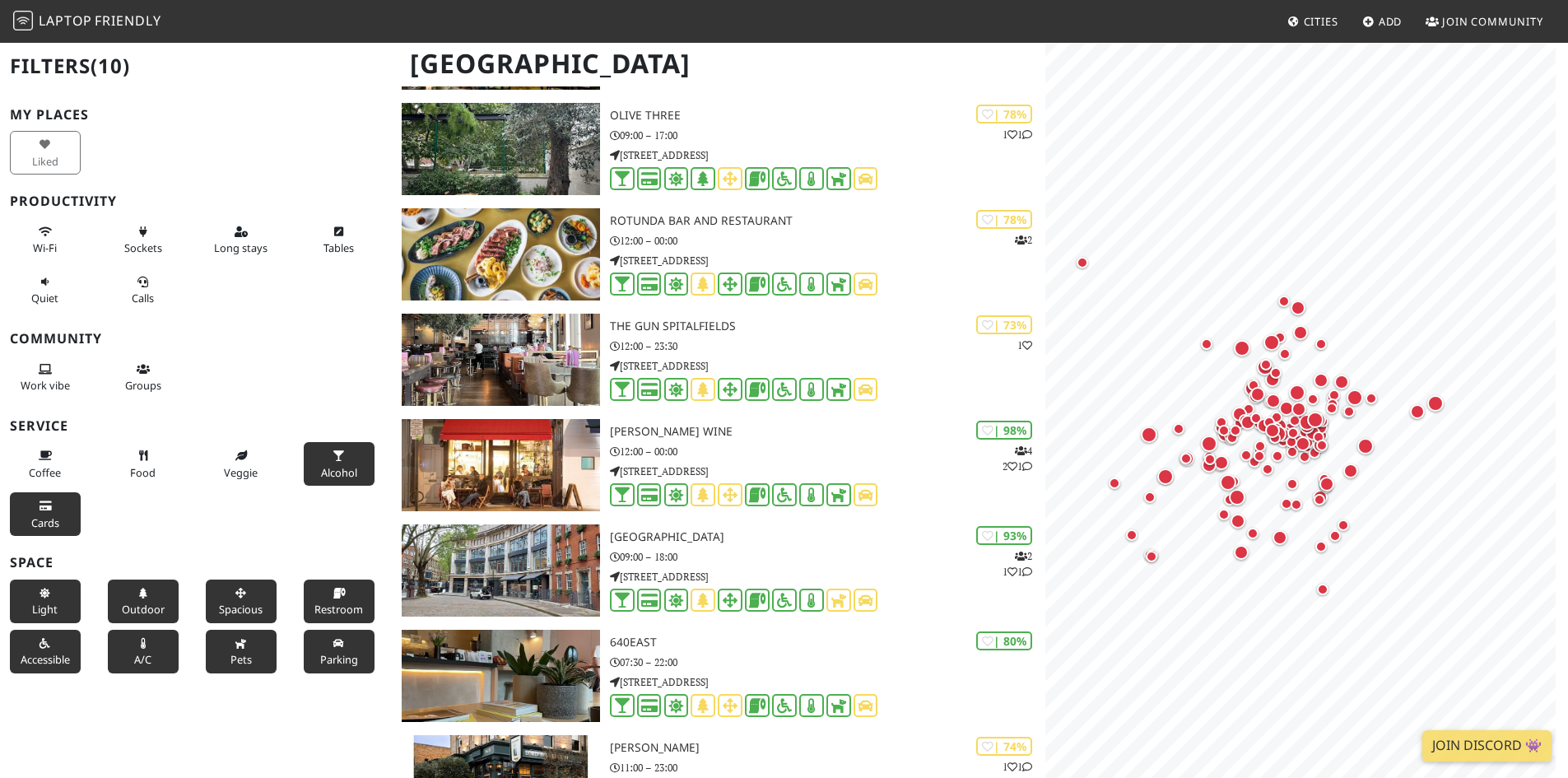
click at [294, 466] on div "Alcohol" at bounding box center [343, 463] width 98 height 51
click at [331, 465] on span "Alcohol" at bounding box center [338, 472] width 36 height 15
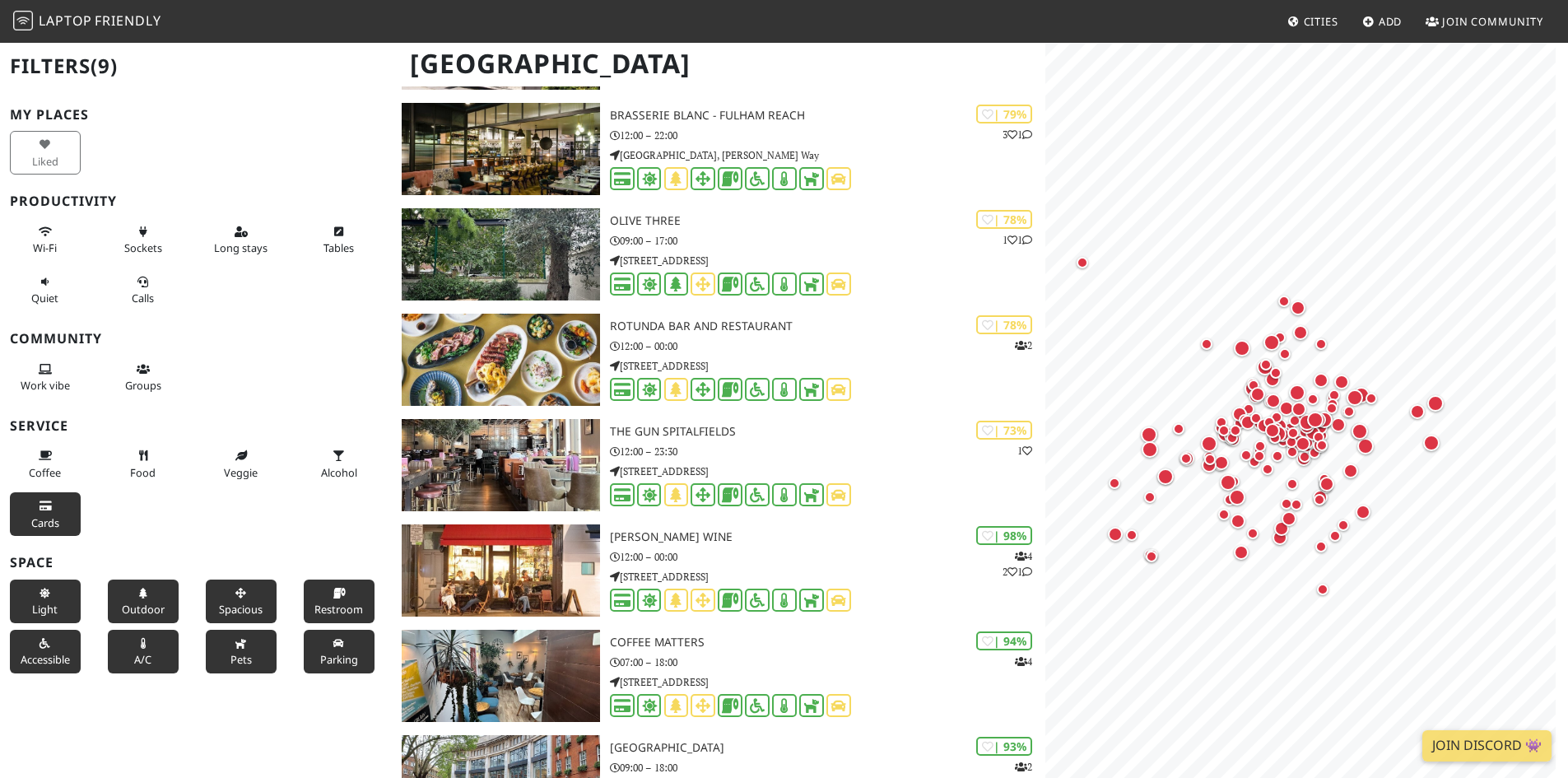
click at [43, 521] on span "Cards" at bounding box center [45, 523] width 28 height 15
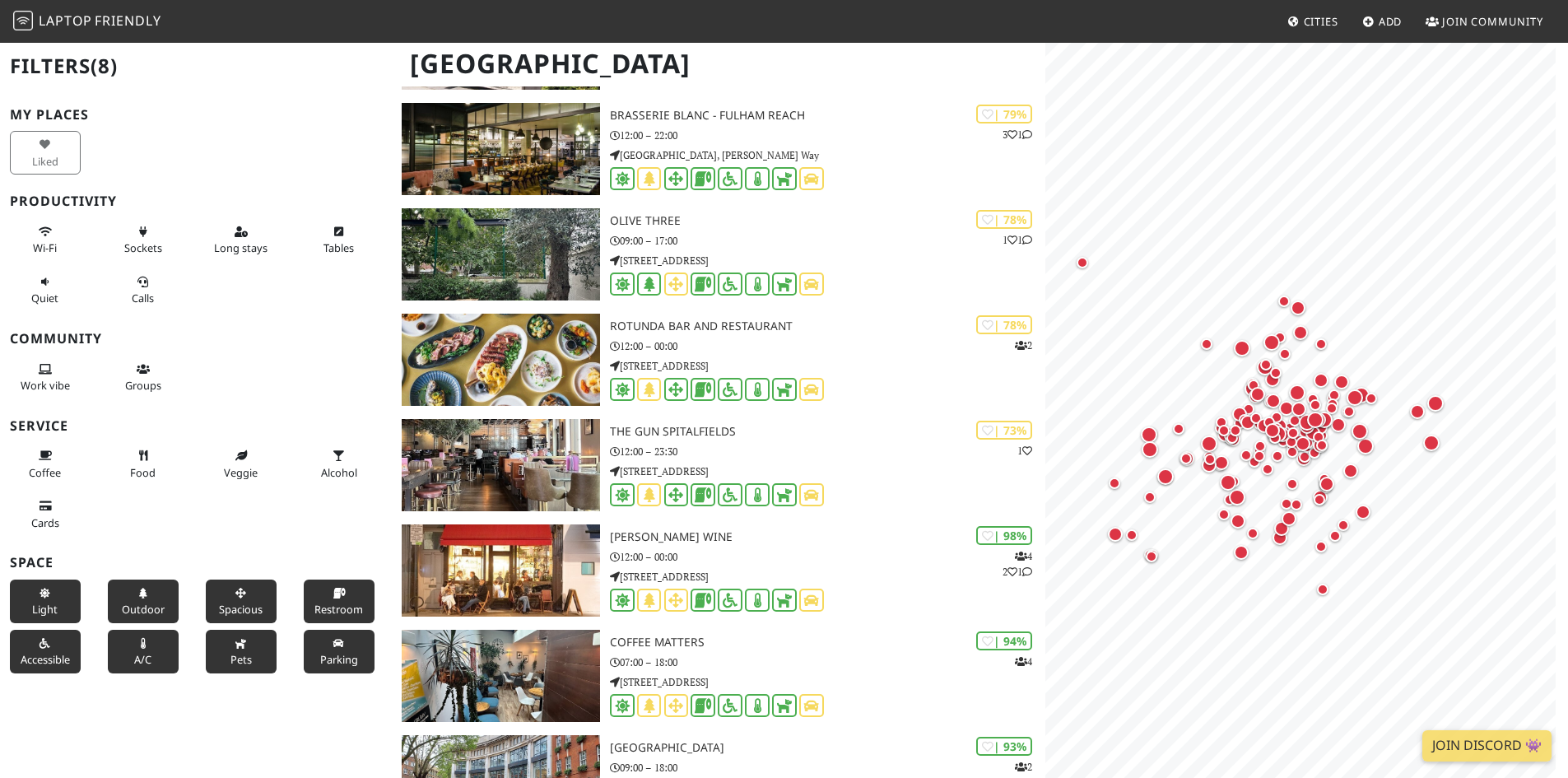
drag, startPoint x: 31, startPoint y: 586, endPoint x: 29, endPoint y: 619, distance: 33.1
click at [32, 587] on button "Light" at bounding box center [45, 601] width 71 height 43
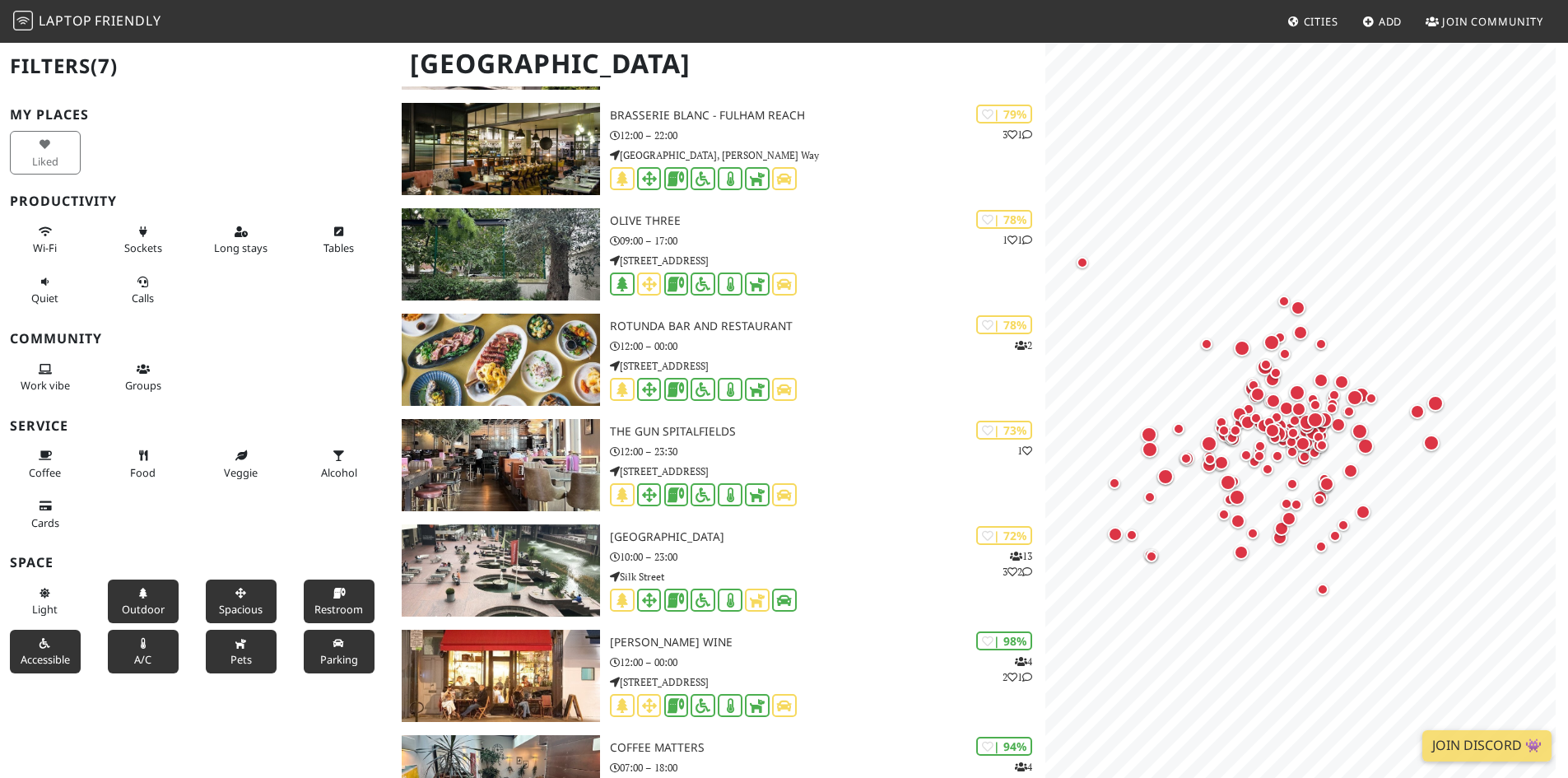
click at [10, 677] on div "Filters (7) My Places Liked Productivity Wi-Fi Sockets Long stays Tables Quiet …" at bounding box center [196, 389] width 392 height 778
click at [65, 657] on span "Accessible" at bounding box center [45, 659] width 50 height 15
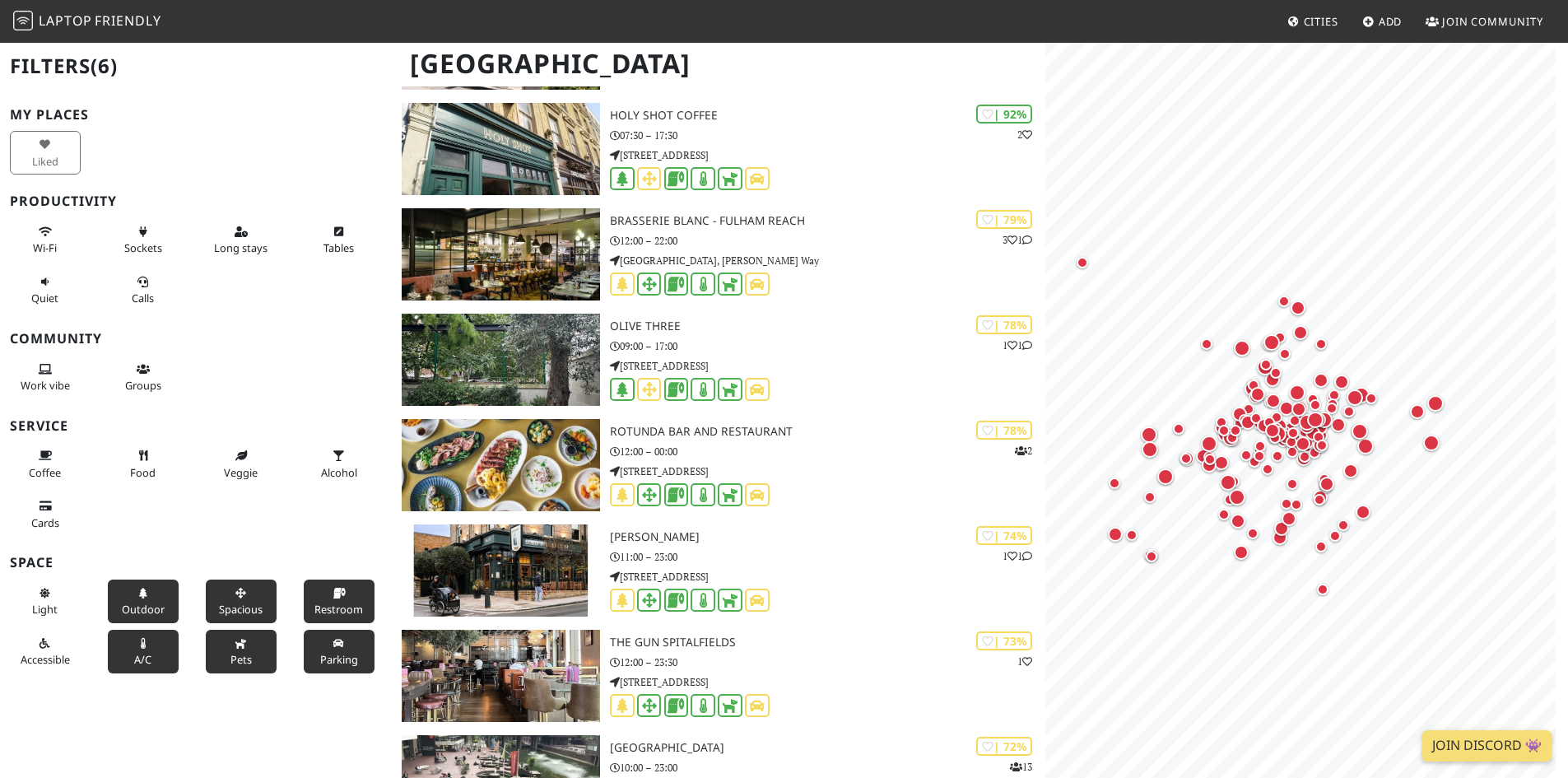
click at [135, 603] on span "Outdoor" at bounding box center [144, 609] width 43 height 15
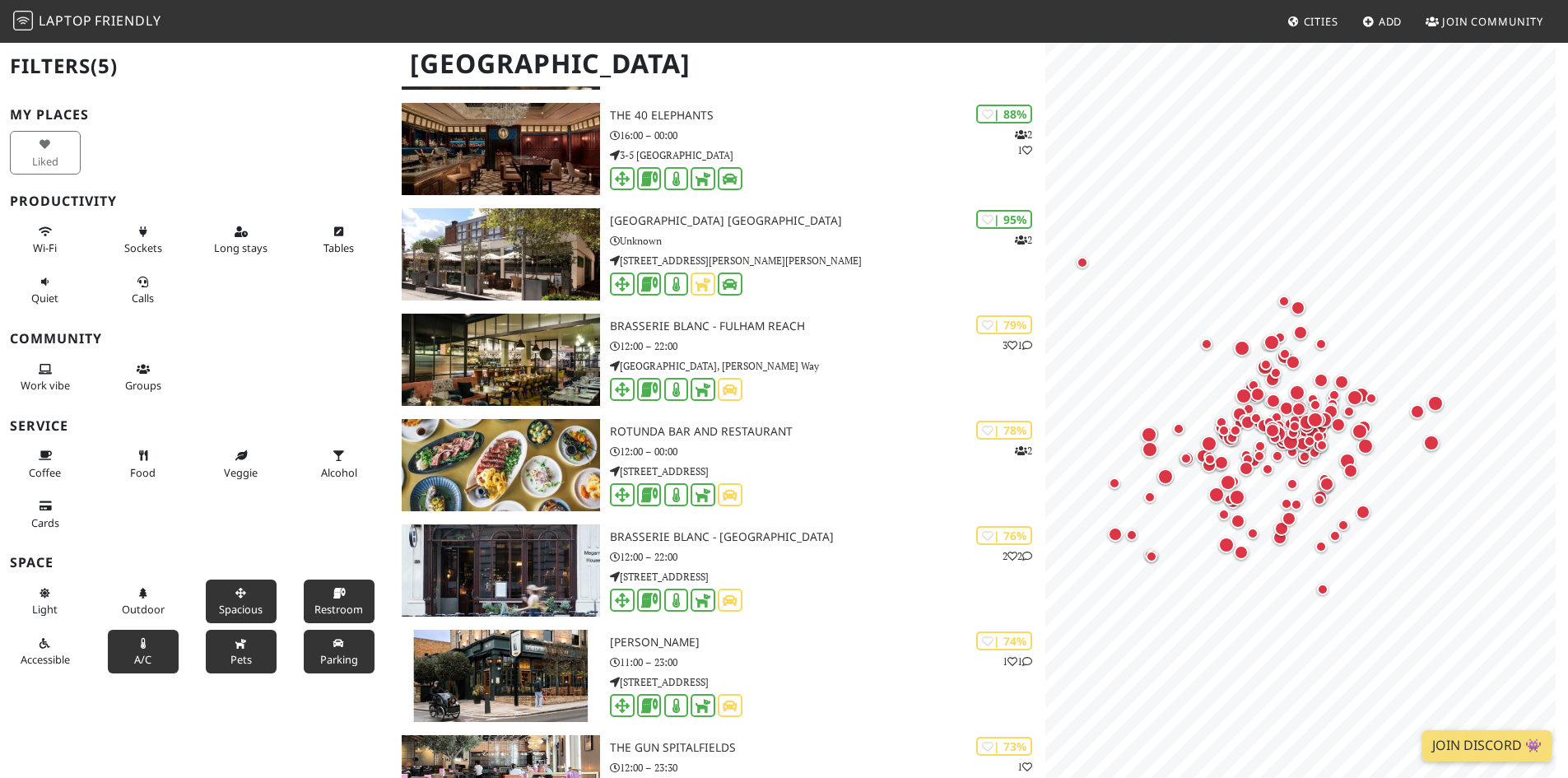
click at [143, 652] on span "A/C" at bounding box center [143, 659] width 18 height 15
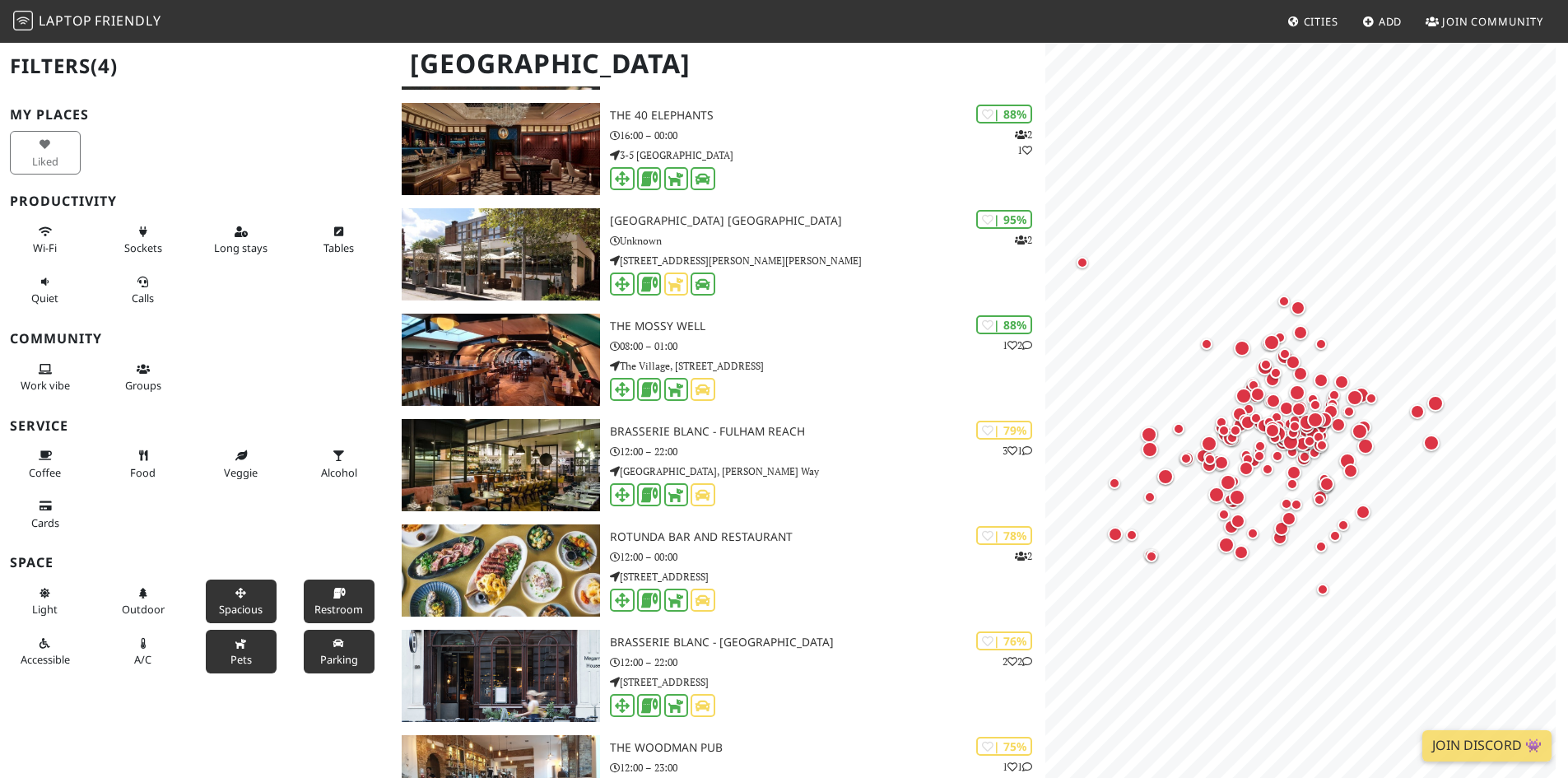
click at [225, 607] on span "Spacious" at bounding box center [240, 609] width 43 height 15
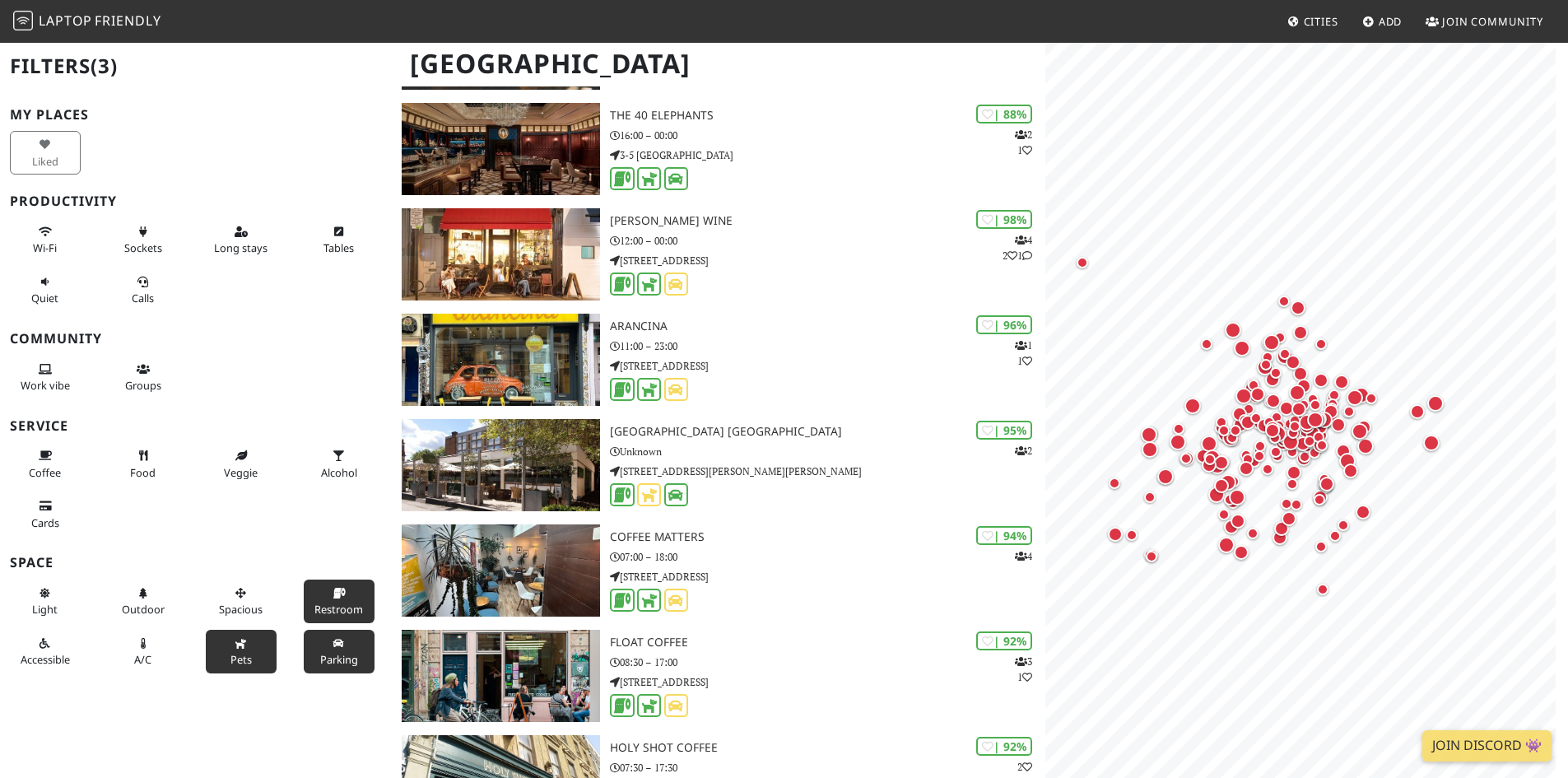
click at [235, 645] on icon at bounding box center [241, 644] width 13 height 11
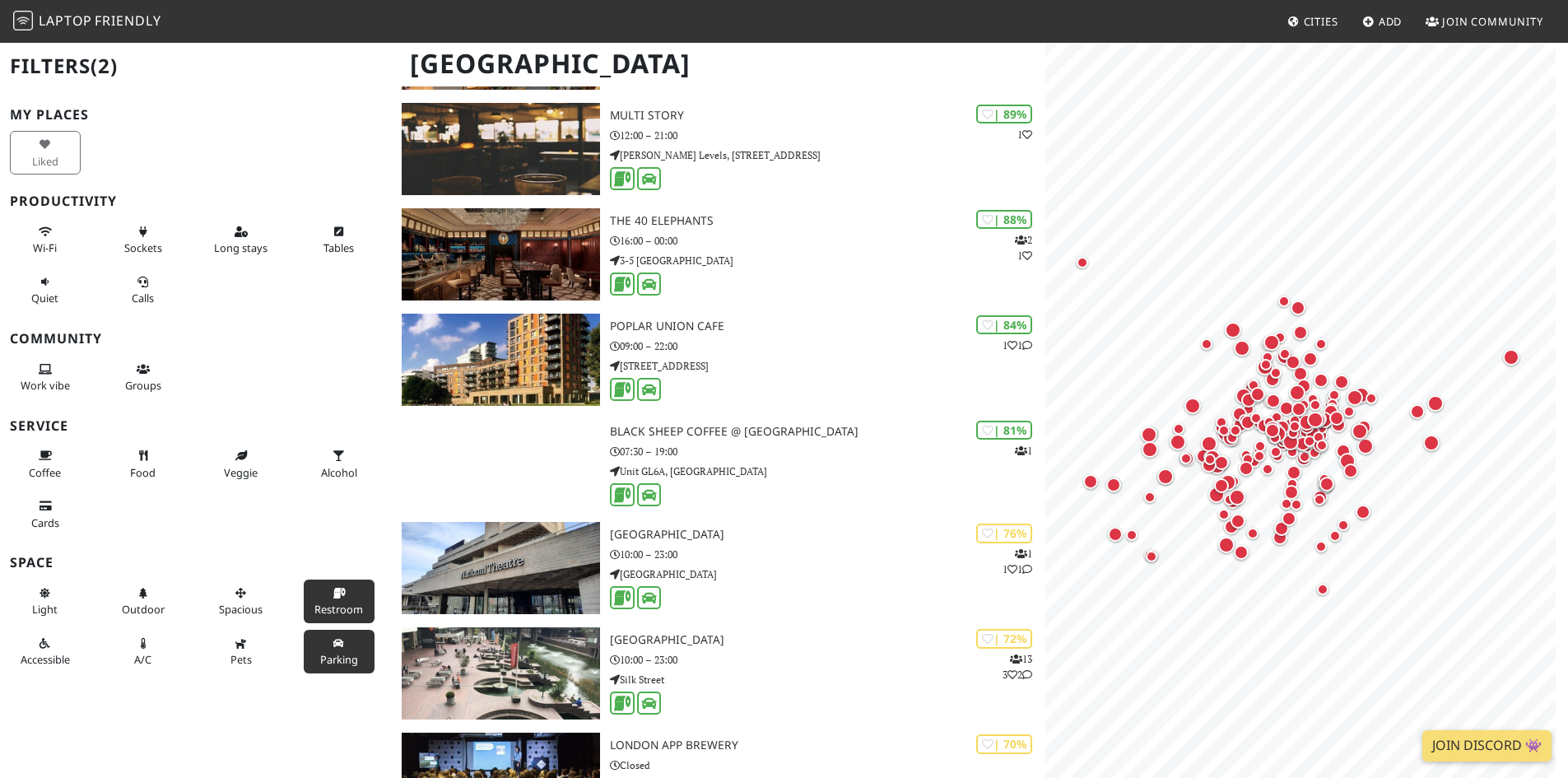
click at [332, 592] on icon at bounding box center [338, 594] width 13 height 11
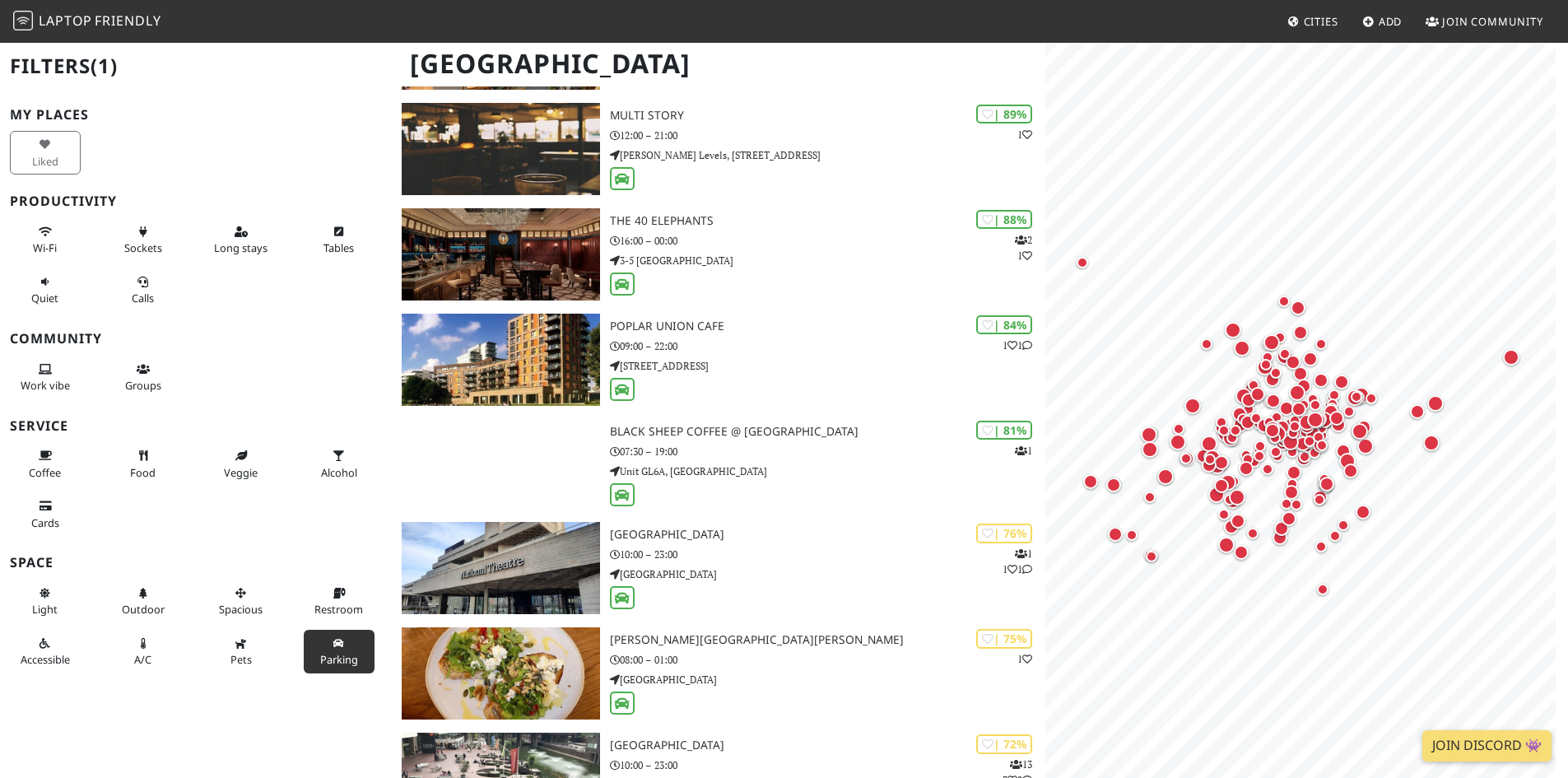
click at [332, 645] on icon at bounding box center [338, 644] width 13 height 11
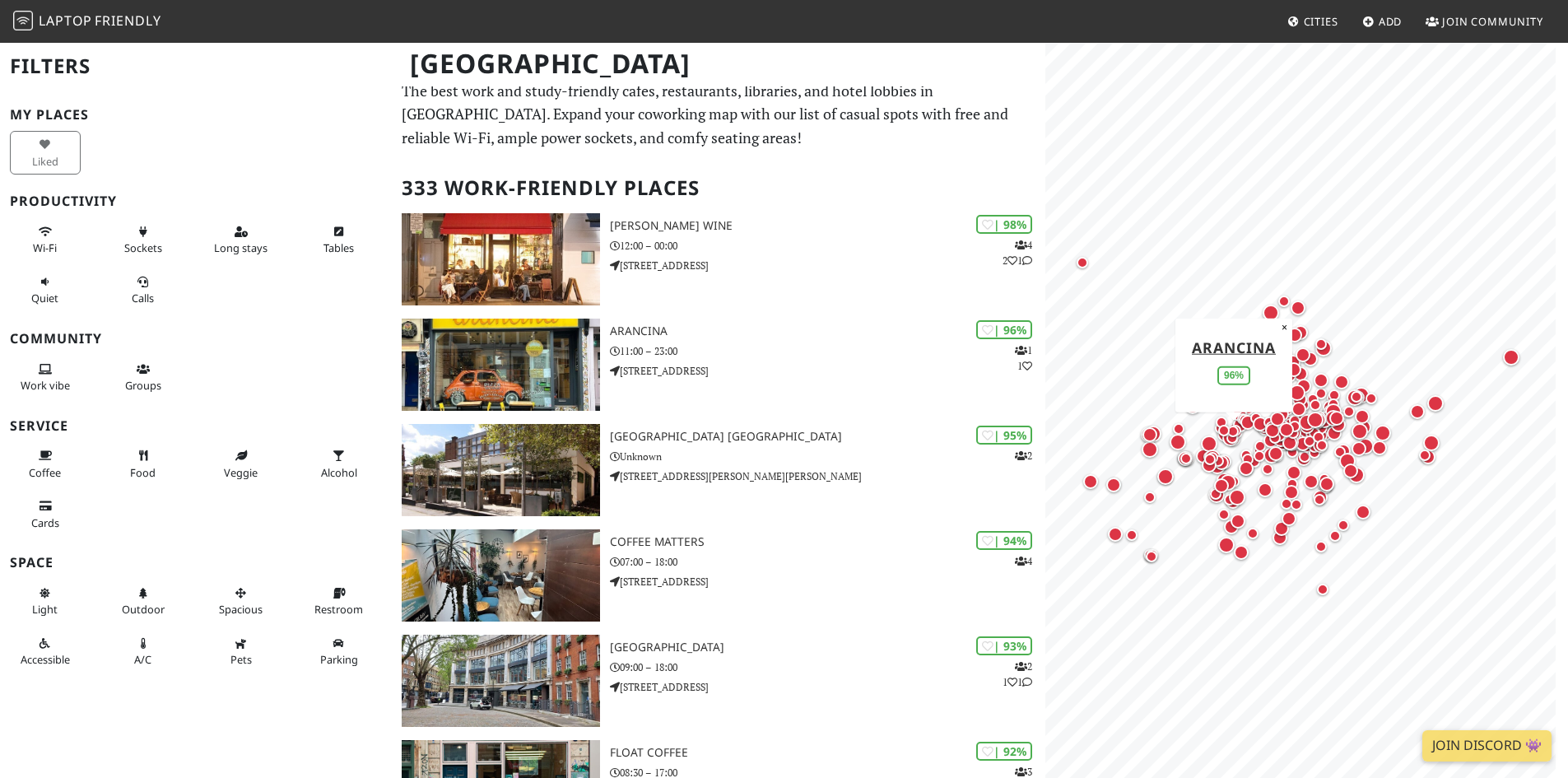
scroll to position [0, 0]
